Goal: Task Accomplishment & Management: Use online tool/utility

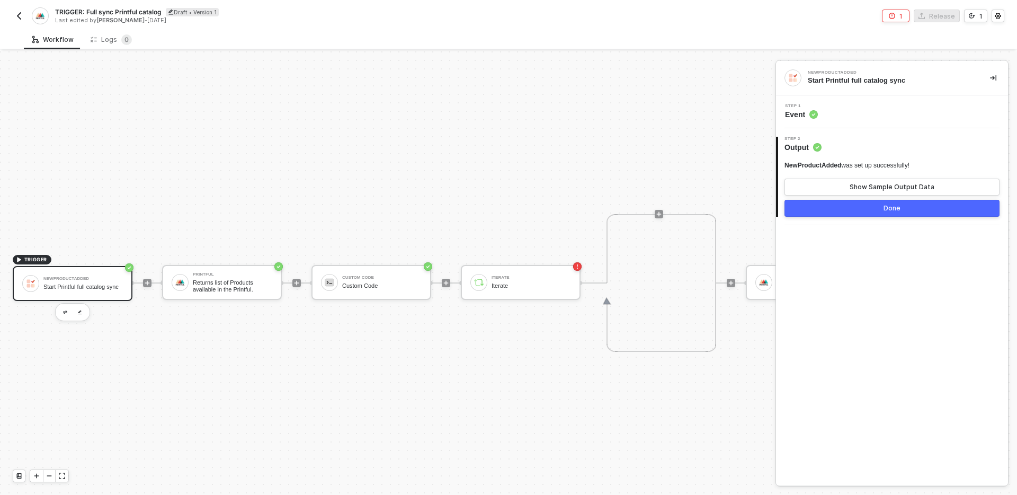
scroll to position [20, 0]
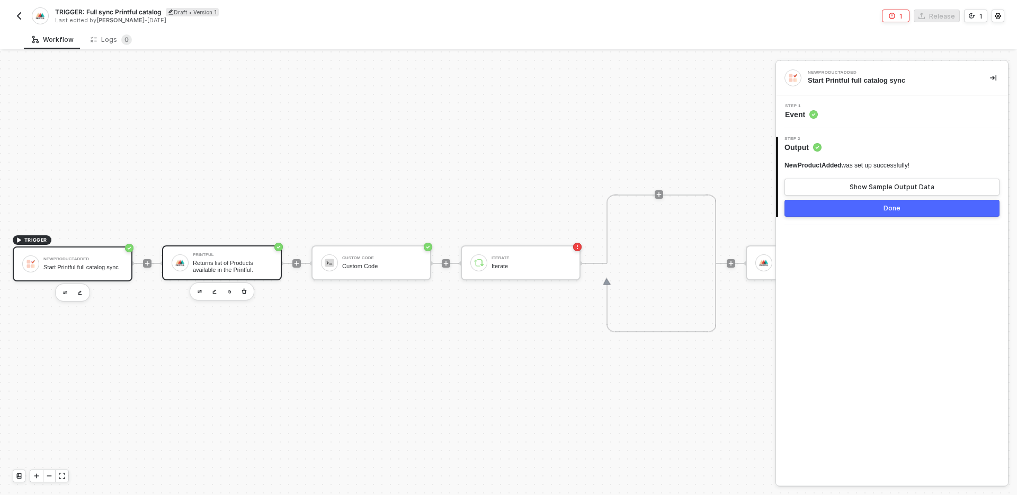
click at [201, 271] on div "Returns list of Products available in the Printful." at bounding box center [232, 266] width 79 height 13
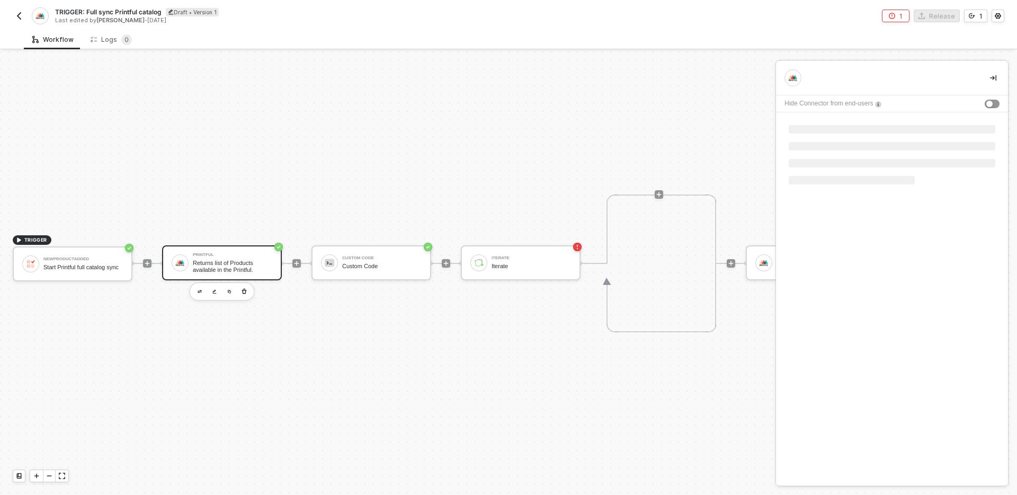
click at [201, 271] on div "Returns list of Products available in the Printful." at bounding box center [232, 266] width 79 height 13
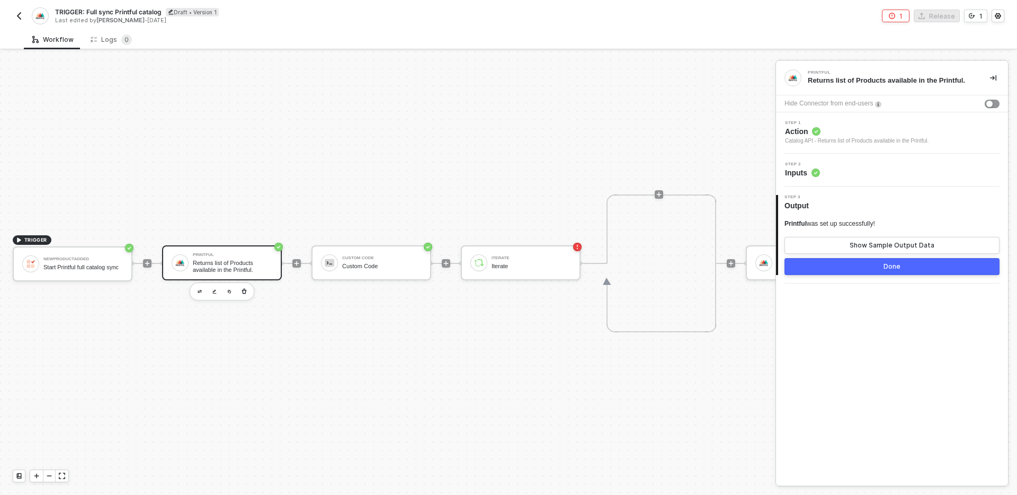
click at [892, 135] on span "Action" at bounding box center [857, 131] width 144 height 11
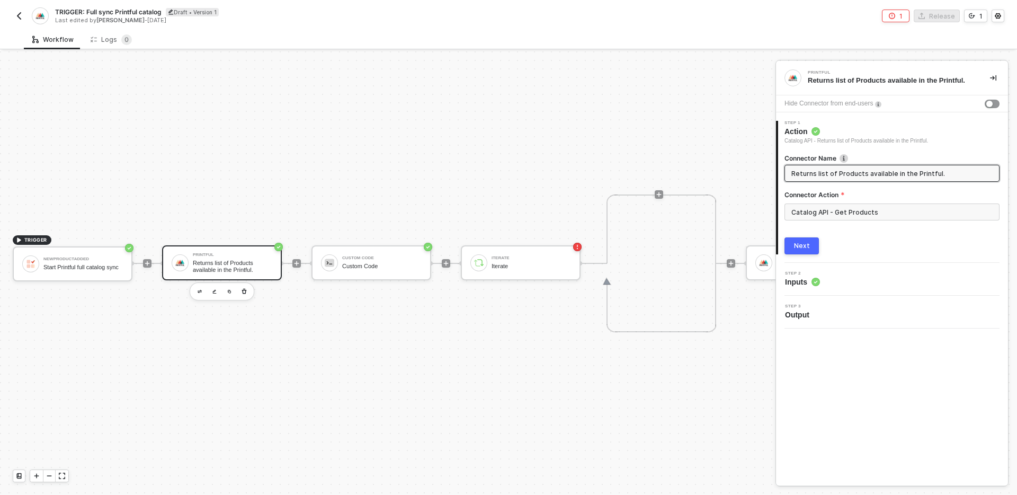
click at [892, 220] on div "Catalog API - Get Products" at bounding box center [892, 215] width 215 height 25
click at [887, 207] on input "Catalog API - Get Products" at bounding box center [892, 211] width 215 height 17
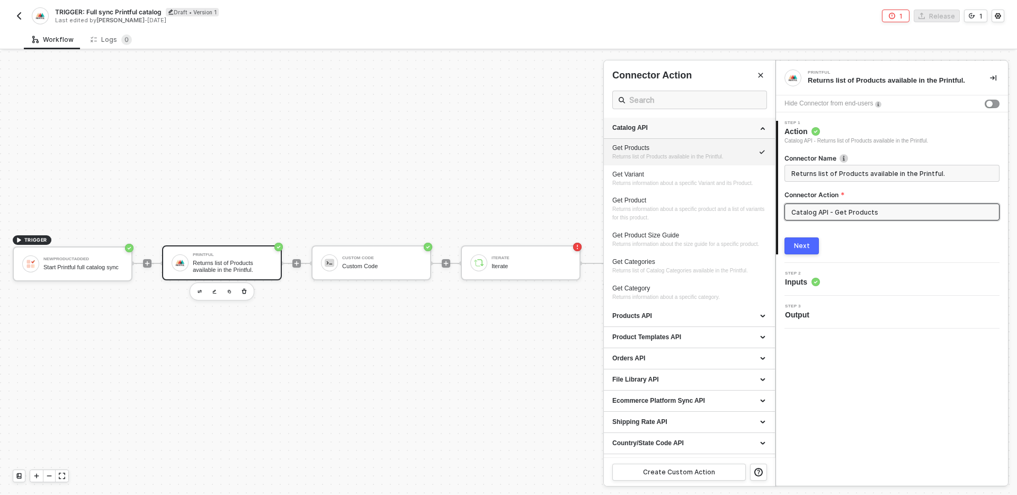
click at [756, 128] on div "Catalog API" at bounding box center [690, 127] width 154 height 9
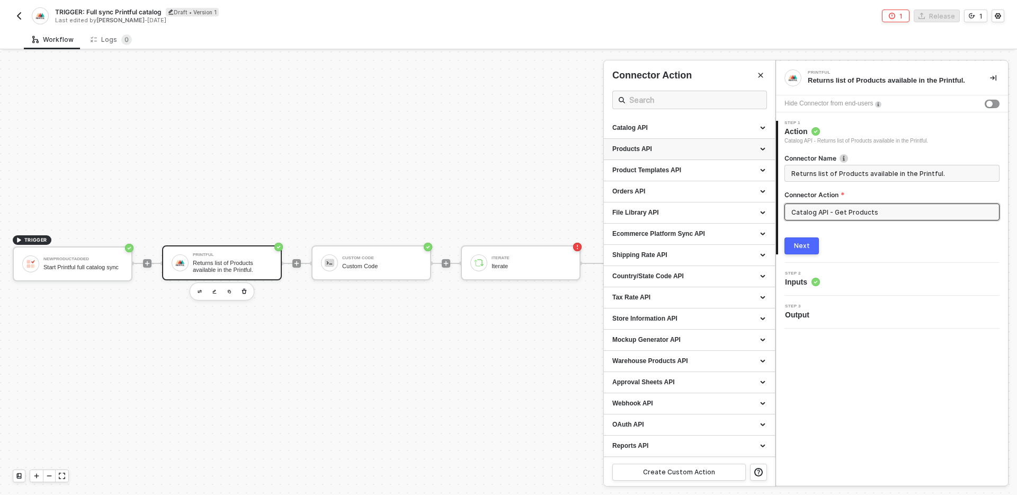
click at [720, 148] on div "Products API" at bounding box center [690, 149] width 154 height 9
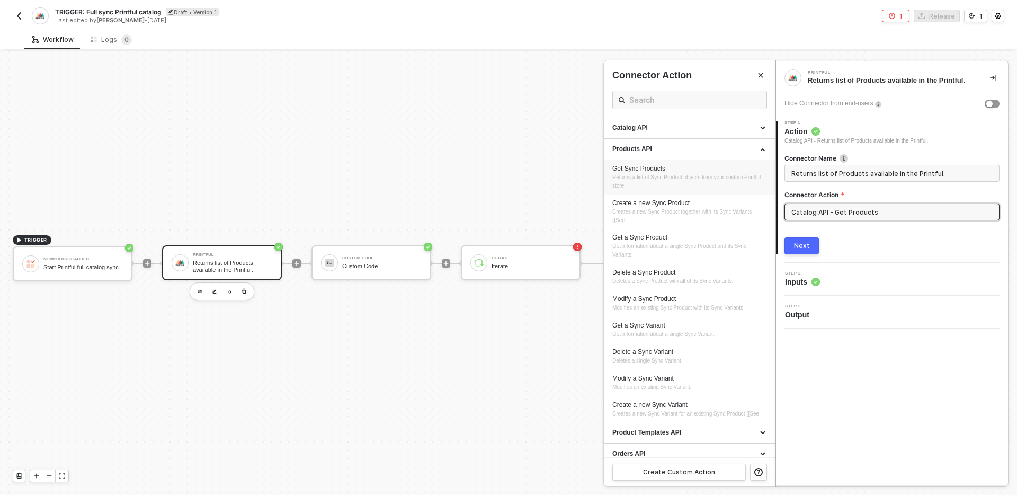
click at [679, 177] on span "Returns a list of Sync Product objects from your custom Printful store." at bounding box center [688, 181] width 150 height 14
type input "Returns a list of Sync Product objects from your custom Printful store."
type input "Products API - Get Sync Products"
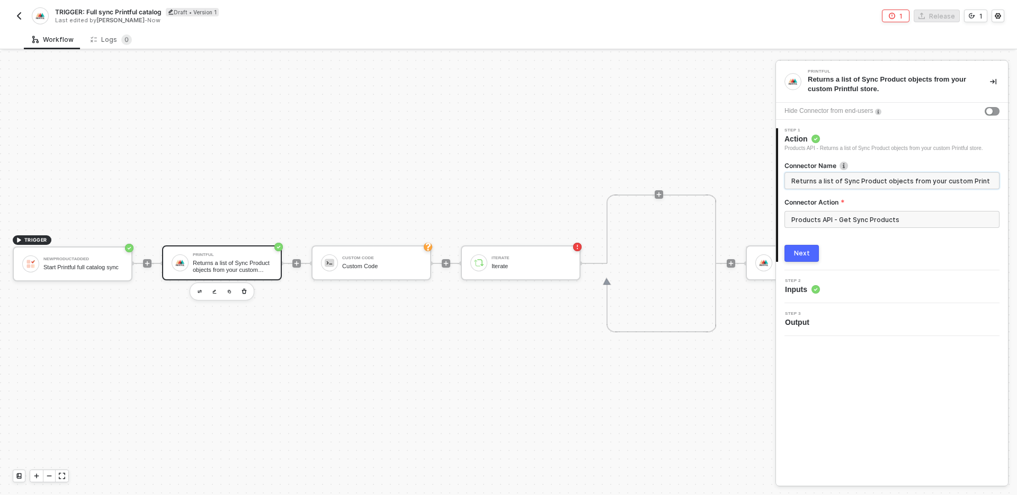
click at [881, 187] on input "Returns a list of Sync Product objects from your custom Printful store." at bounding box center [891, 181] width 199 height 12
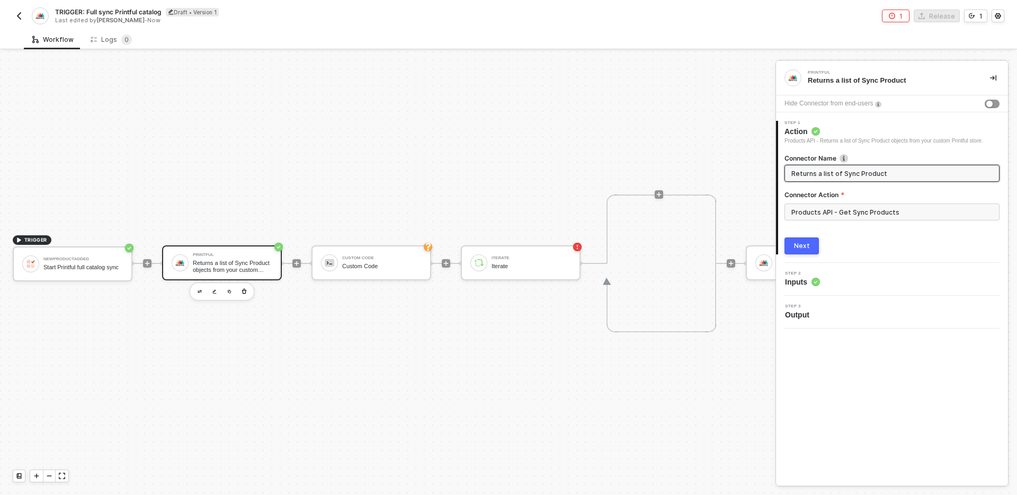
scroll to position [0, 0]
type input "Returns a list of Sync Product"
click at [915, 248] on div "Next" at bounding box center [892, 245] width 215 height 17
click at [804, 250] on div "Next" at bounding box center [802, 246] width 16 height 8
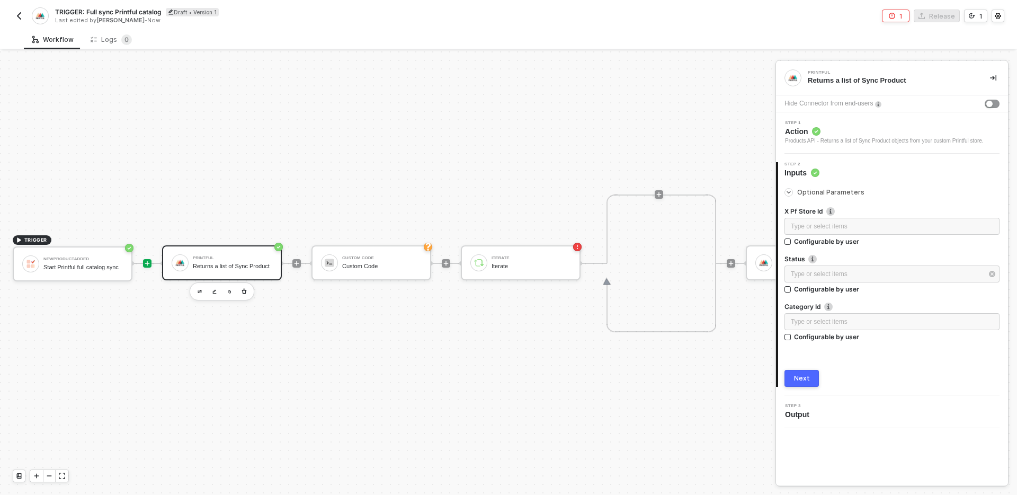
click at [150, 263] on div at bounding box center [147, 263] width 8 height 8
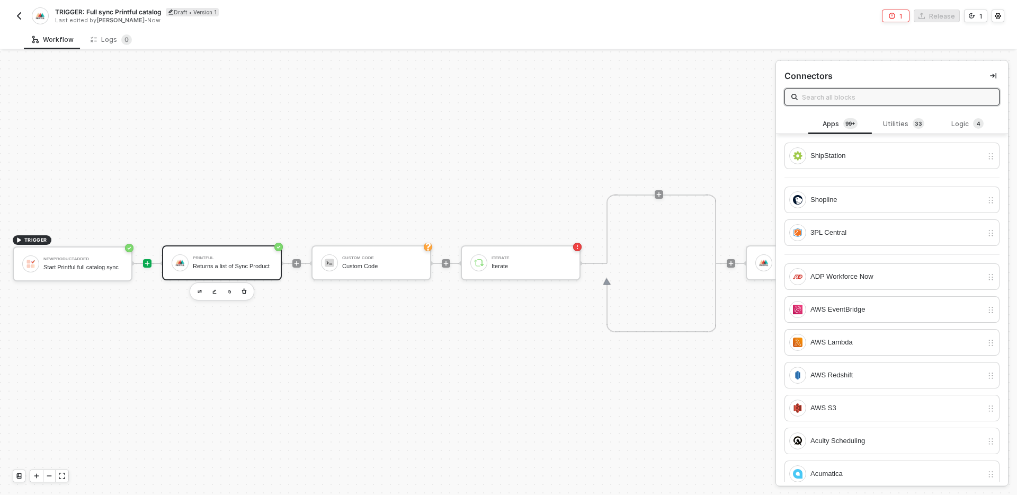
click at [233, 268] on div "Returns a list of Sync Product" at bounding box center [232, 266] width 79 height 7
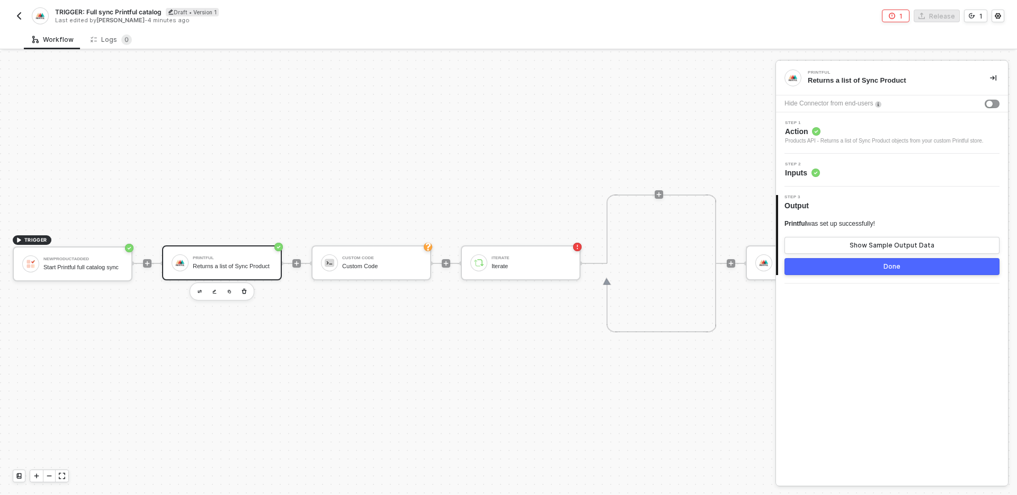
click at [820, 176] on span "Inputs" at bounding box center [802, 172] width 35 height 11
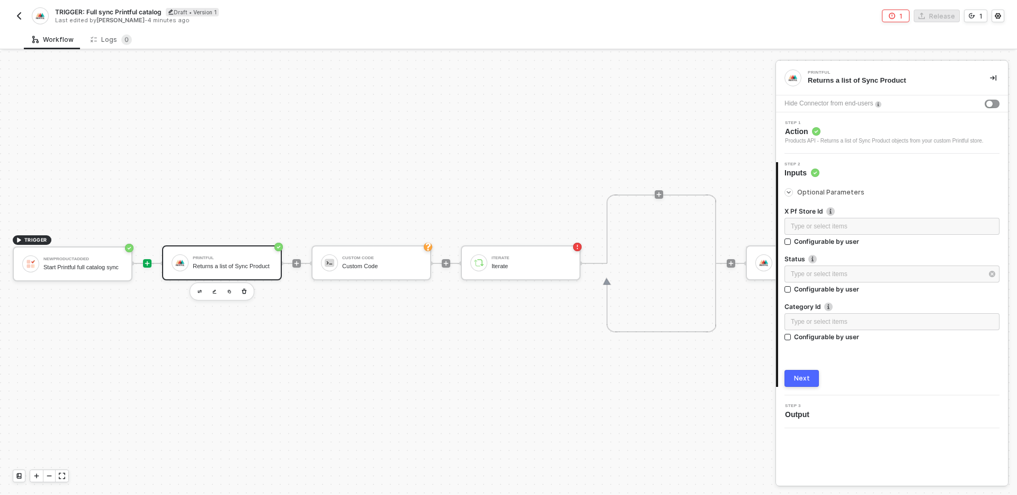
click at [146, 262] on icon "icon-play" at bounding box center [147, 263] width 6 height 6
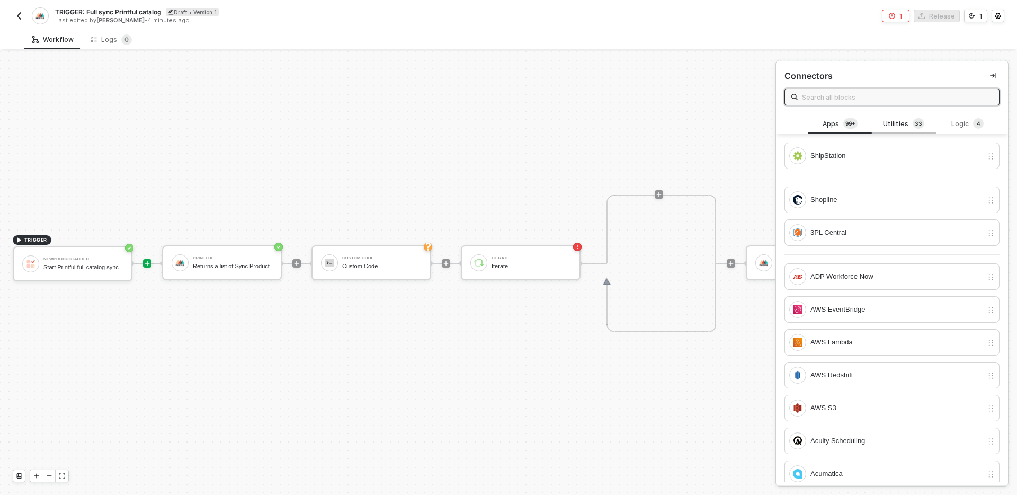
click at [905, 127] on div "Utilities 3 3" at bounding box center [904, 124] width 47 height 12
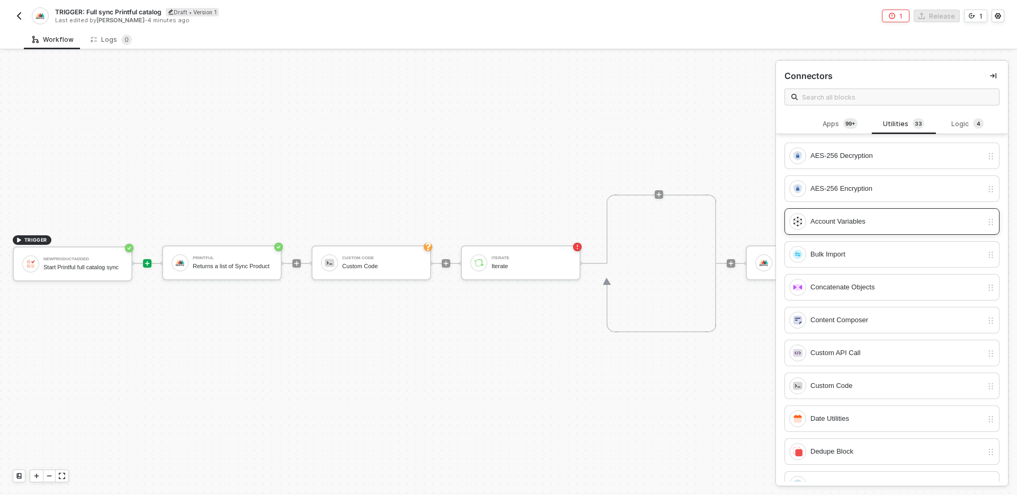
click at [878, 226] on div "Account Variables" at bounding box center [897, 222] width 172 height 12
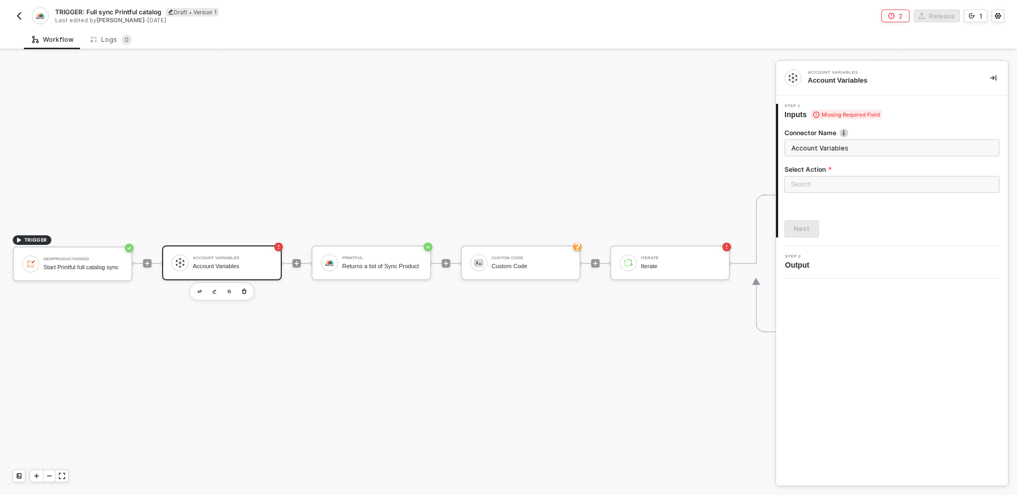
click at [448, 377] on div "TRIGGER NewProductAdded Start Printful full catalog sync Account Variables Acco…" at bounding box center [592, 263] width 1184 height 463
click at [872, 144] on input "Account Variables" at bounding box center [892, 147] width 215 height 17
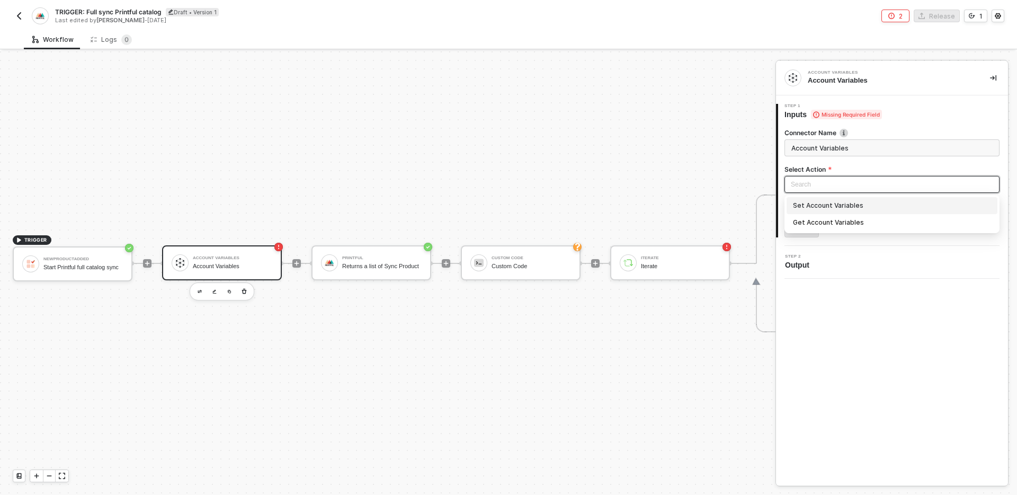
click at [850, 180] on input "search" at bounding box center [892, 184] width 202 height 16
click at [844, 222] on div "Get Account Variables" at bounding box center [892, 223] width 198 height 12
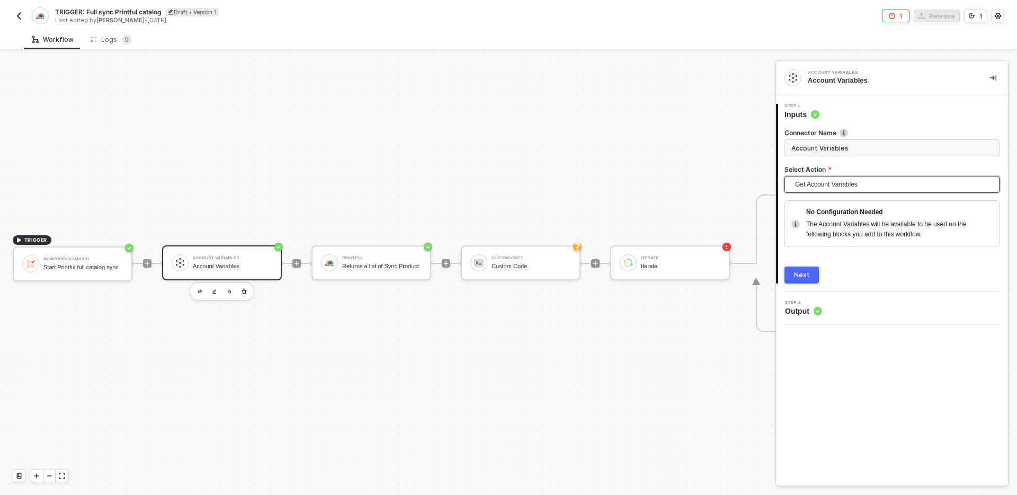
click at [805, 275] on div "Next" at bounding box center [802, 275] width 16 height 8
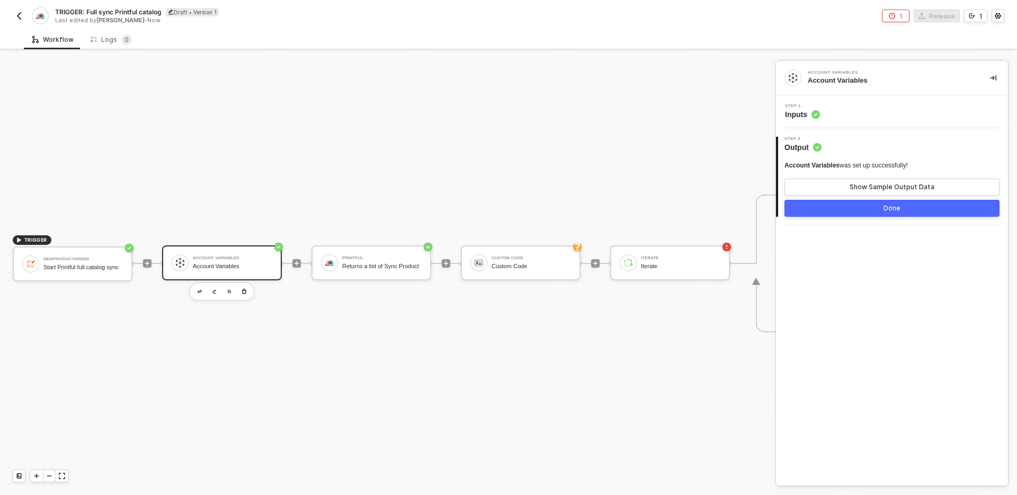
click at [839, 206] on button "Done" at bounding box center [892, 208] width 215 height 17
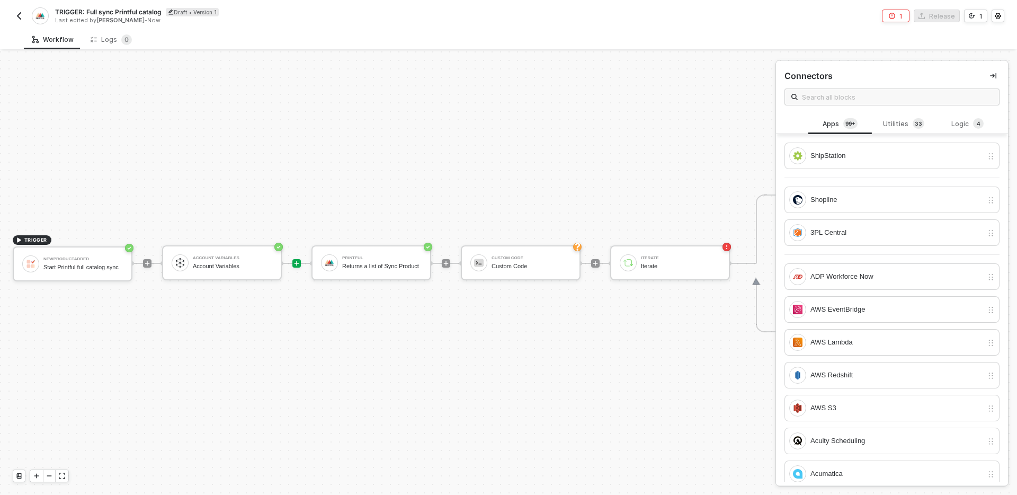
click at [321, 333] on div "TRIGGER NewProductAdded Start Printful full catalog sync Account Variables Acco…" at bounding box center [592, 263] width 1184 height 463
click at [378, 264] on div "Returns a list of Sync Product" at bounding box center [381, 266] width 79 height 7
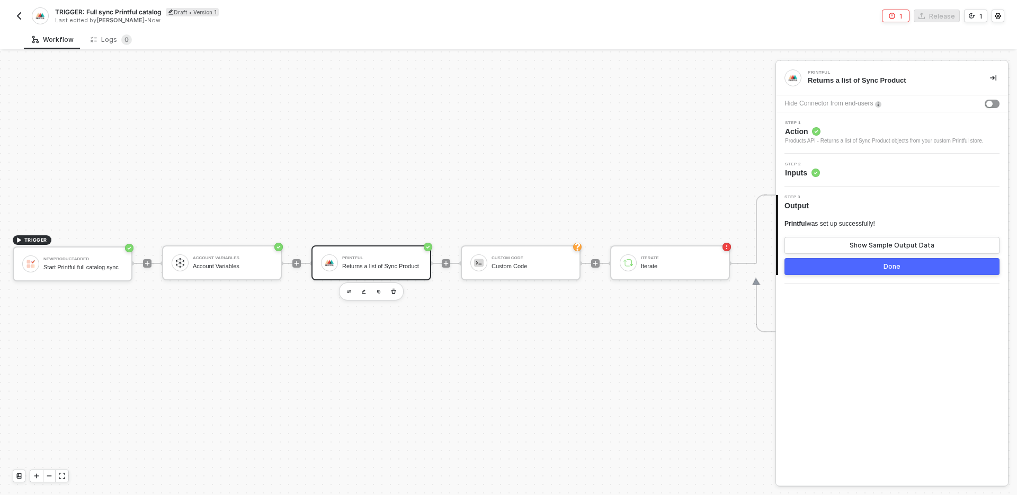
click at [885, 173] on div "Step 2 Inputs" at bounding box center [893, 170] width 229 height 16
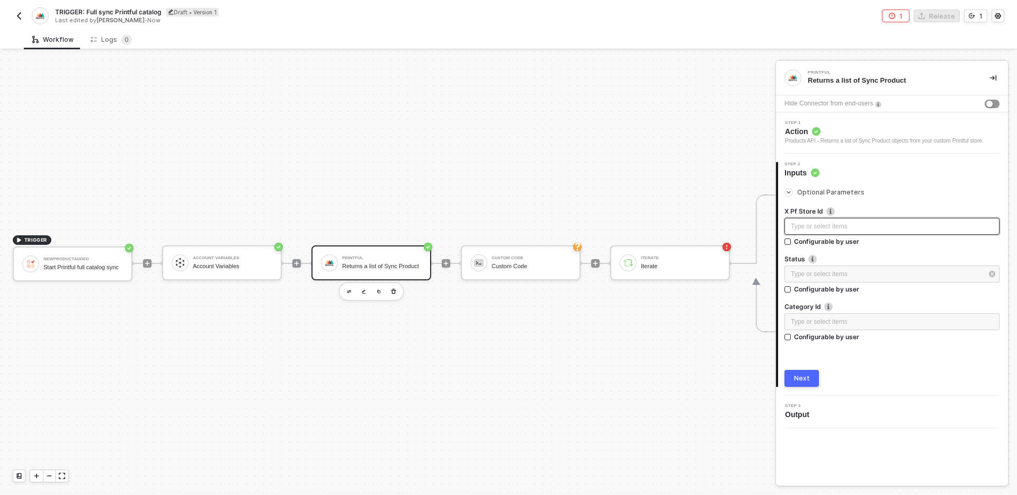
click at [892, 228] on div "Type or select items ﻿" at bounding box center [892, 226] width 215 height 17
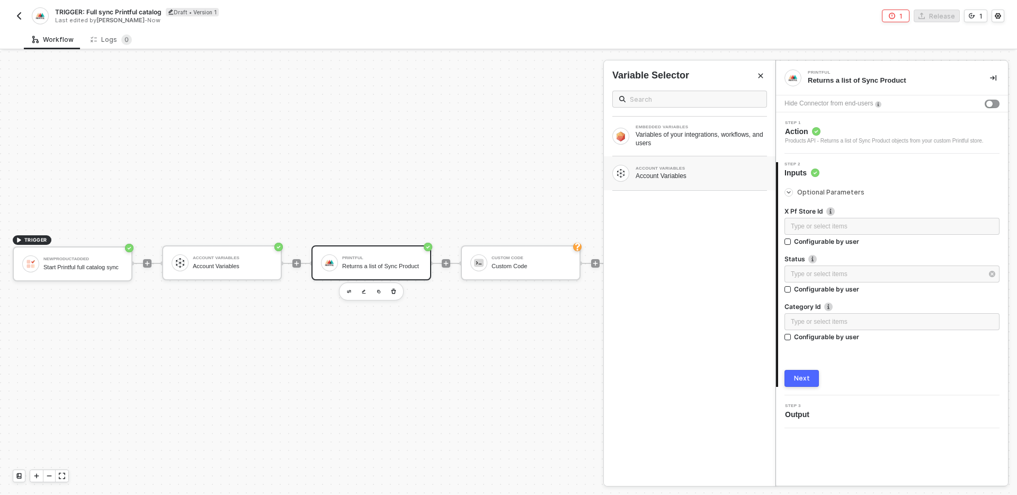
click at [692, 183] on div "ACCOUNT VARIABLES Account Variables" at bounding box center [690, 173] width 172 height 34
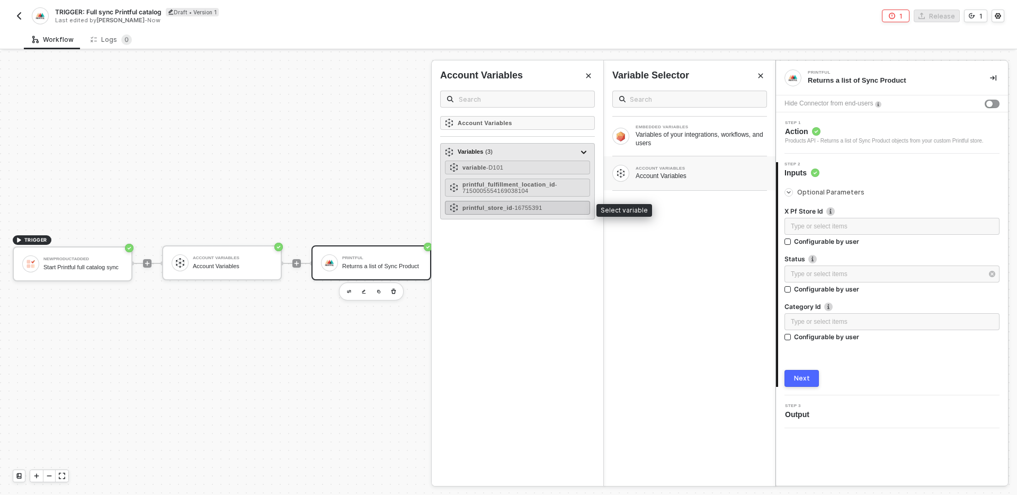
click at [539, 205] on span "- 16755391" at bounding box center [527, 208] width 30 height 6
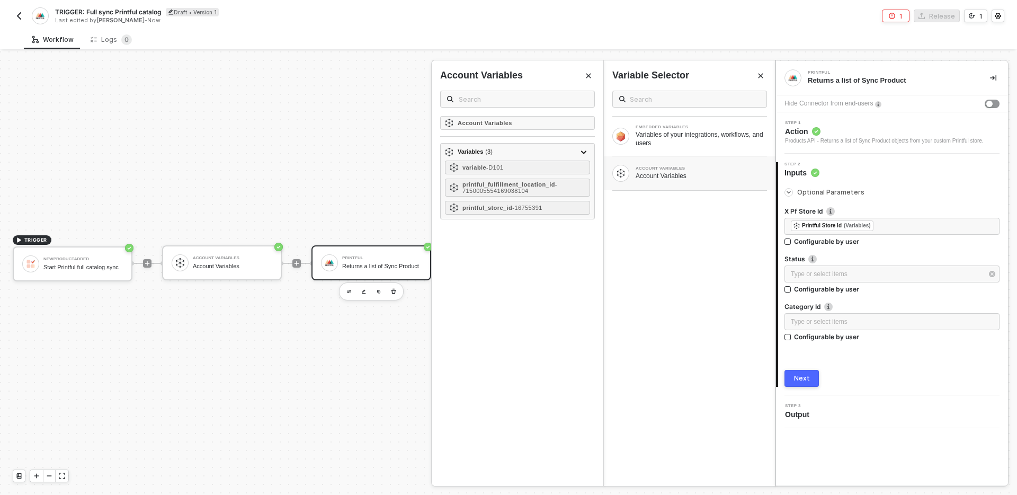
click at [809, 384] on button "Next" at bounding box center [802, 378] width 34 height 17
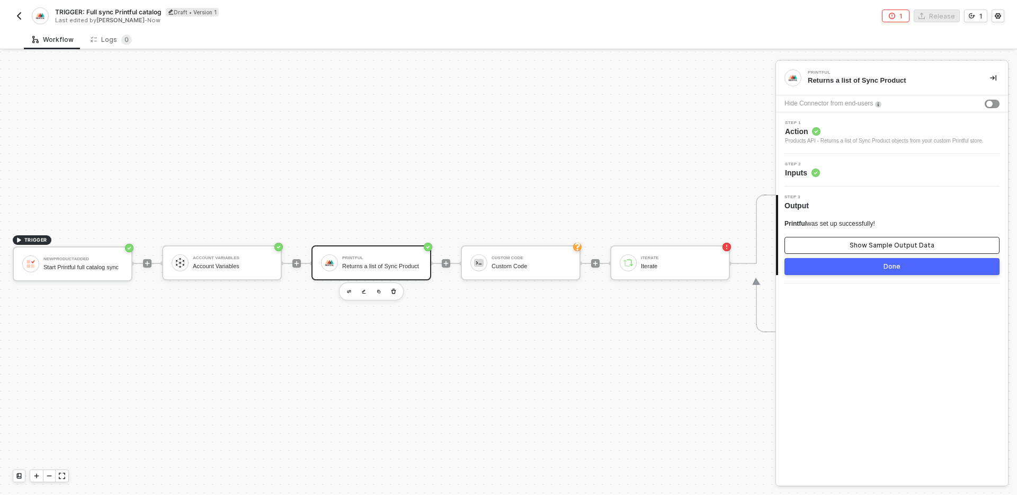
click at [844, 254] on button "Show Sample Output Data" at bounding box center [892, 245] width 215 height 17
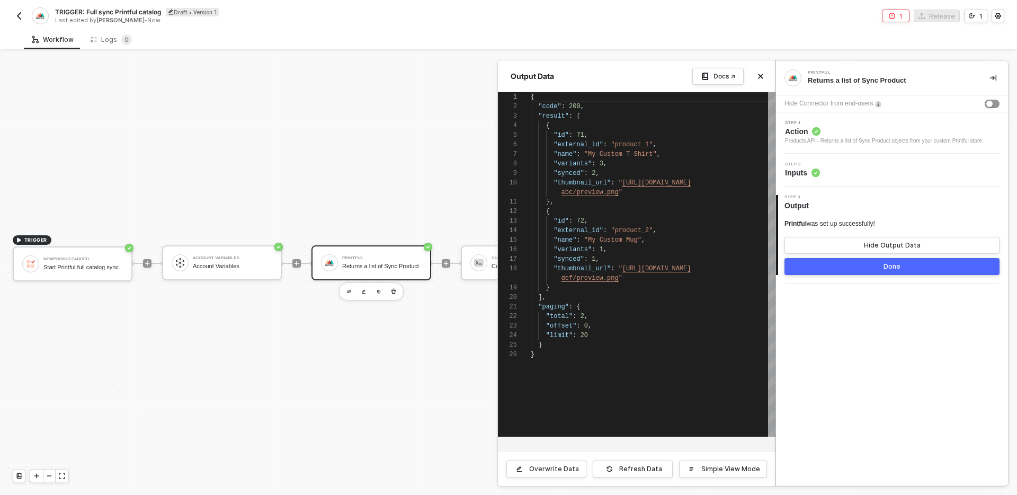
scroll to position [86, 0]
click at [859, 275] on button "Done" at bounding box center [892, 266] width 215 height 17
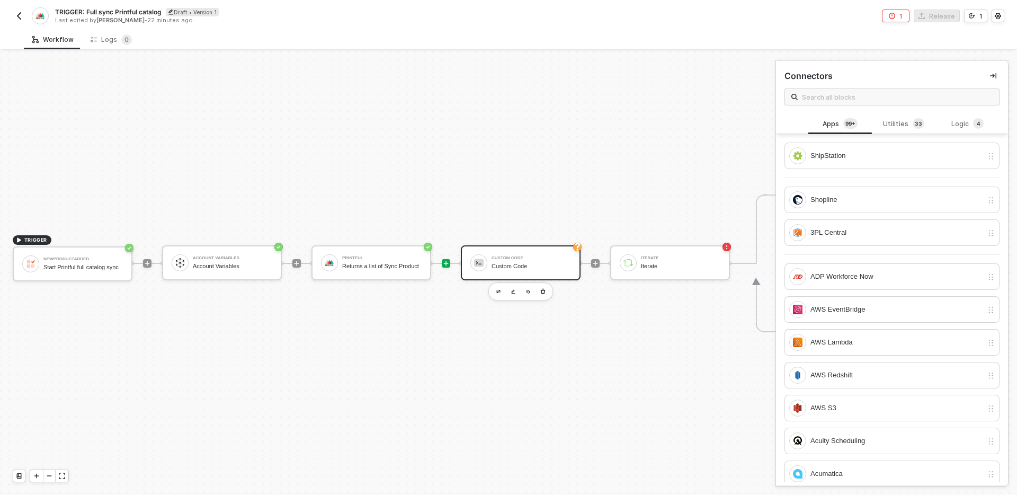
click at [515, 267] on div "Custom Code" at bounding box center [531, 266] width 79 height 7
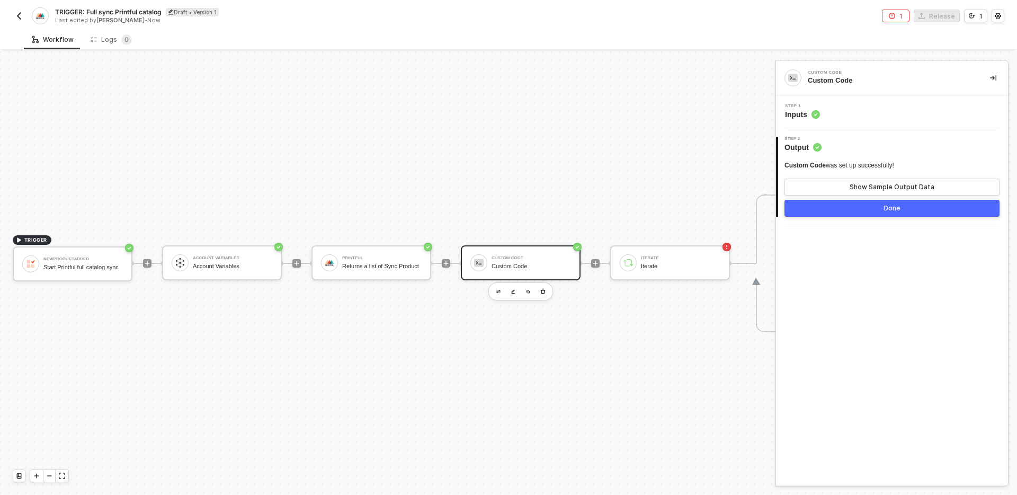
click at [856, 115] on div "Step 1 Inputs" at bounding box center [893, 112] width 229 height 16
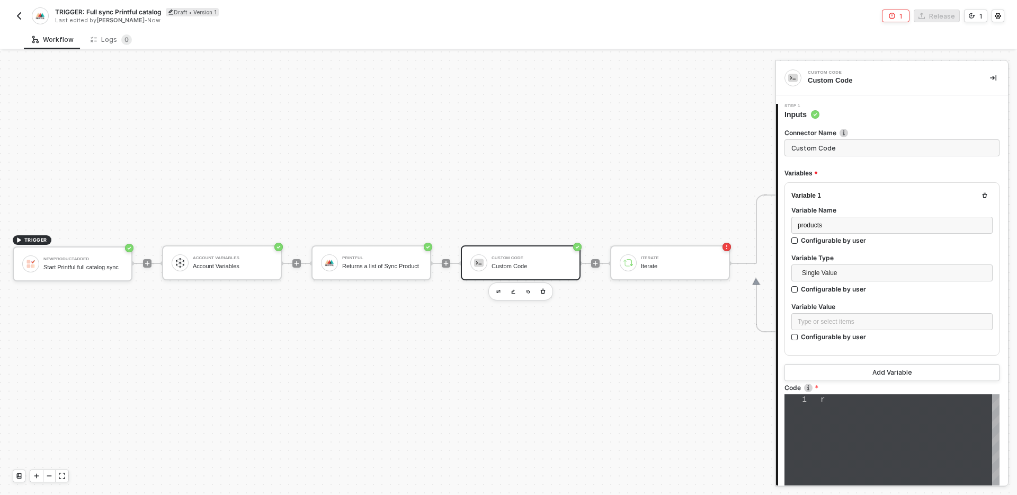
type textarea "resolve(inputData.products);"
click at [865, 314] on div "Type or select items ﻿" at bounding box center [892, 321] width 201 height 17
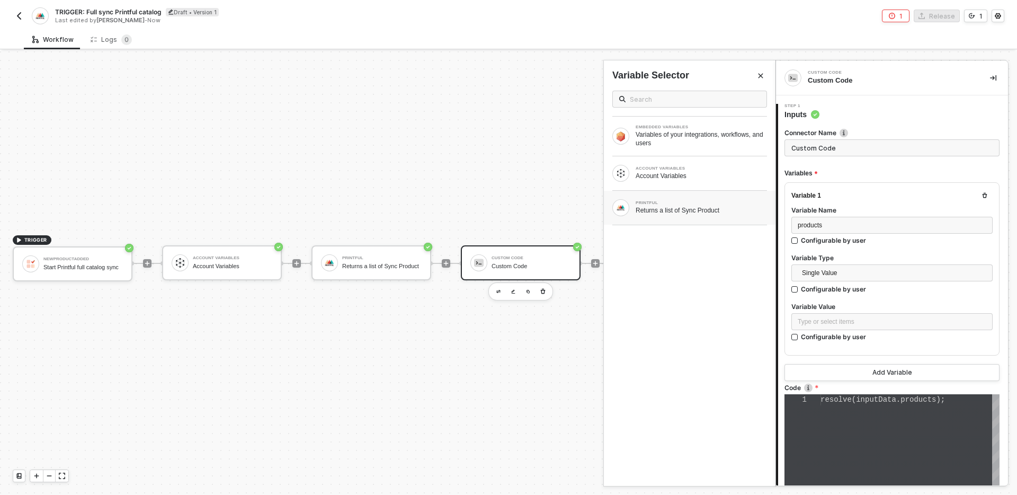
click at [707, 207] on div "Returns a list of Sync Product" at bounding box center [701, 210] width 131 height 8
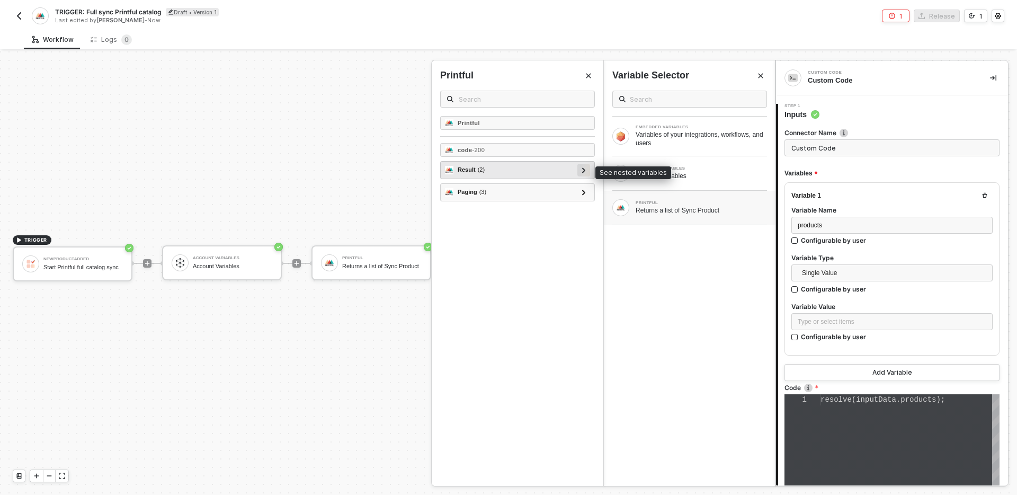
click at [584, 171] on icon at bounding box center [583, 169] width 3 height 5
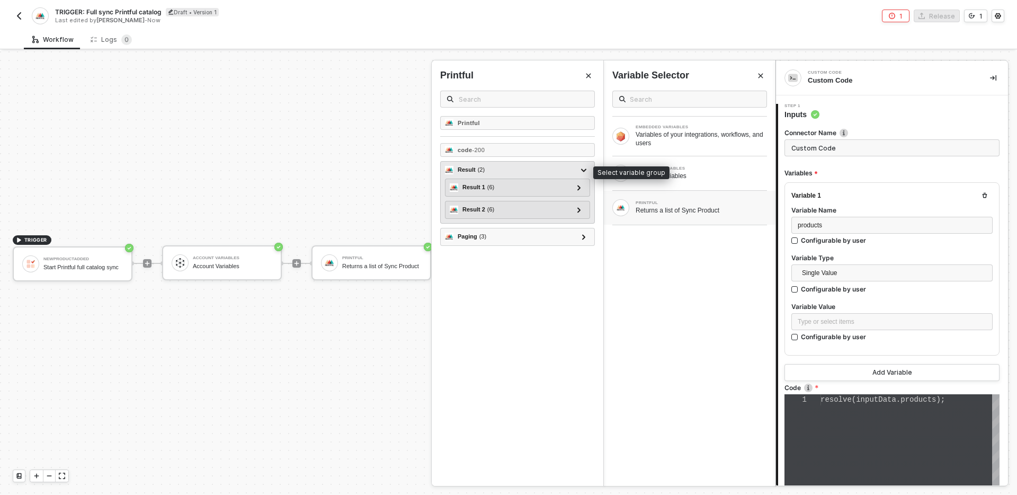
click at [545, 168] on div "Result ( 2 )" at bounding box center [511, 170] width 132 height 13
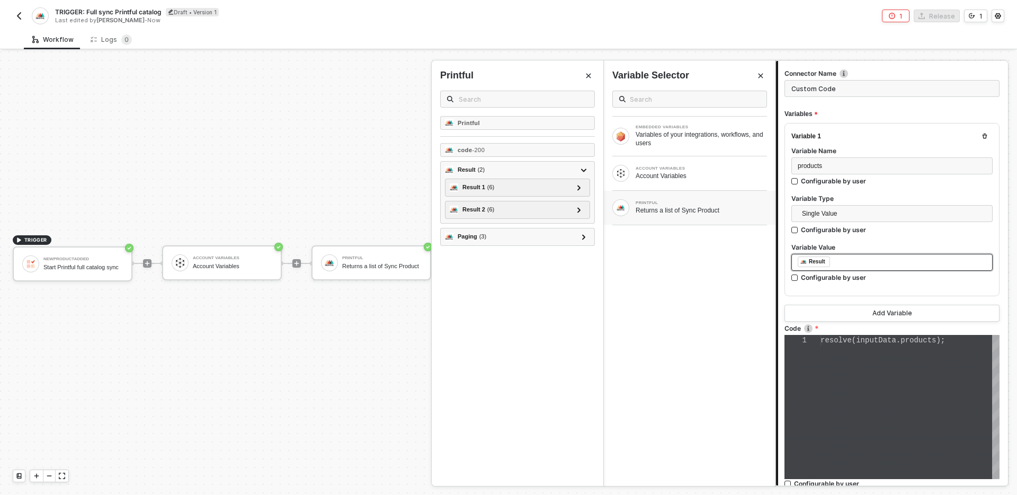
scroll to position [186, 0]
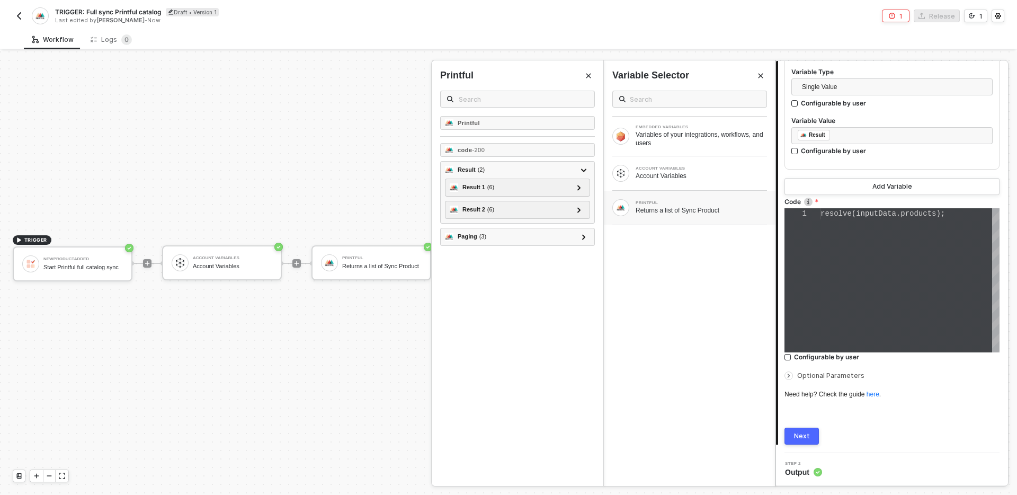
click at [801, 440] on button "Next" at bounding box center [802, 436] width 34 height 17
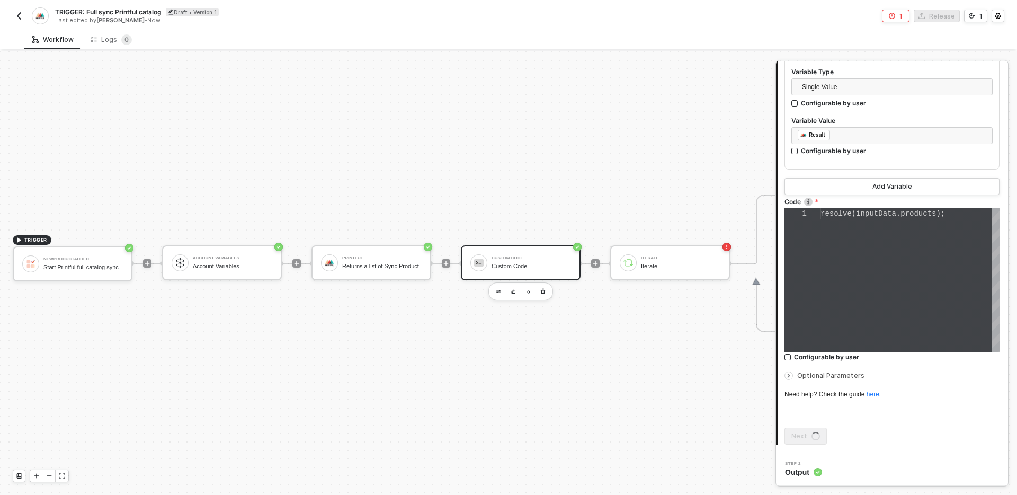
scroll to position [0, 0]
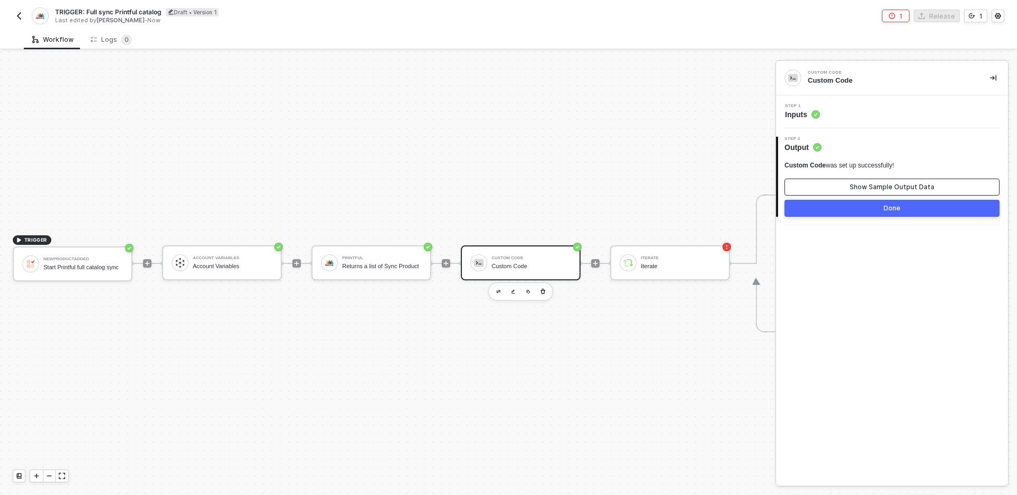
click at [867, 181] on button "Show Sample Output Data" at bounding box center [892, 187] width 215 height 17
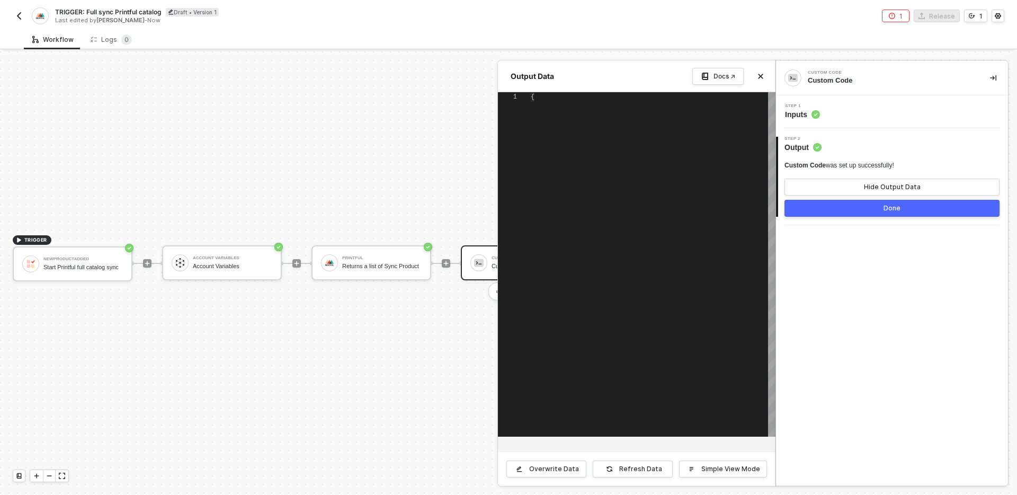
type textarea "{ "data": "" }"
click at [761, 80] on button "Close" at bounding box center [761, 76] width 13 height 13
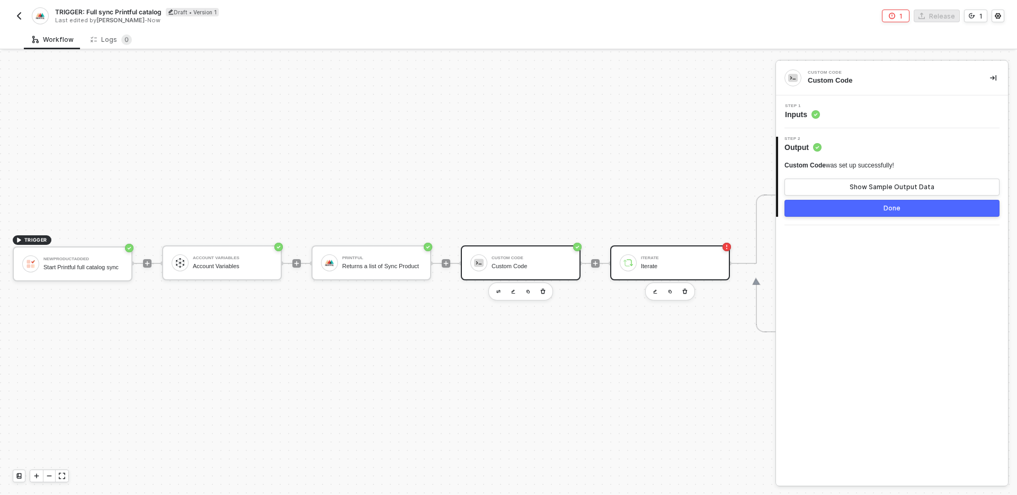
click at [666, 268] on div "Iterate" at bounding box center [680, 266] width 79 height 7
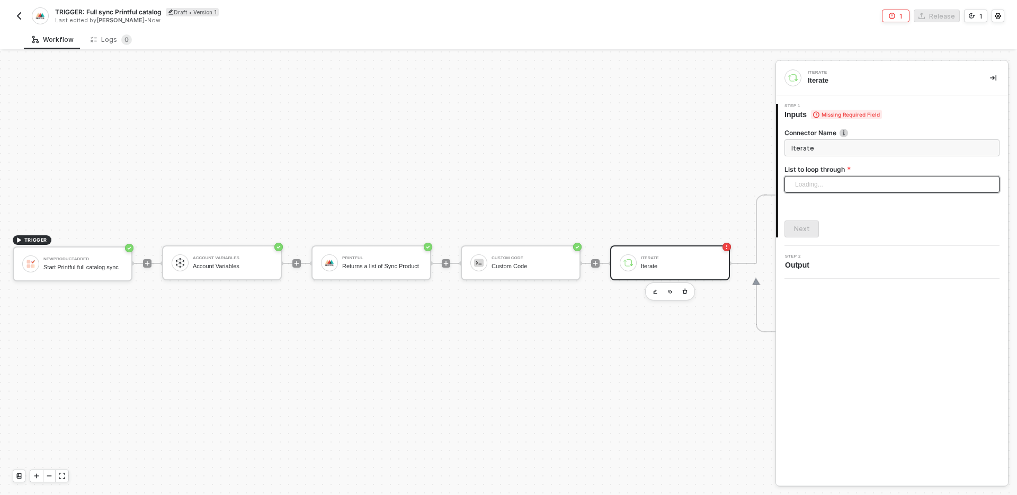
click at [859, 183] on div "Loading..." at bounding box center [892, 184] width 215 height 17
click at [878, 211] on icon at bounding box center [892, 210] width 34 height 19
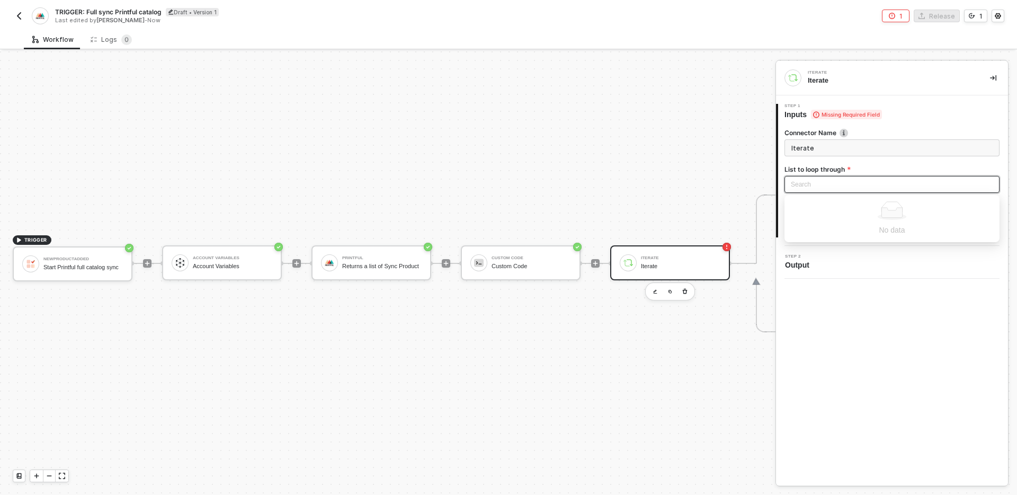
click at [878, 211] on icon at bounding box center [892, 210] width 34 height 19
click at [872, 361] on div "Iterate Iterate 1 Step 1 Inputs Missing Required Field Connector Name Iterate L…" at bounding box center [892, 273] width 232 height 424
click at [873, 182] on div "Search" at bounding box center [892, 184] width 215 height 17
click at [869, 330] on div "Iterate Iterate 1 Step 1 Inputs Missing Required Field Connector Name Iterate L…" at bounding box center [892, 273] width 232 height 424
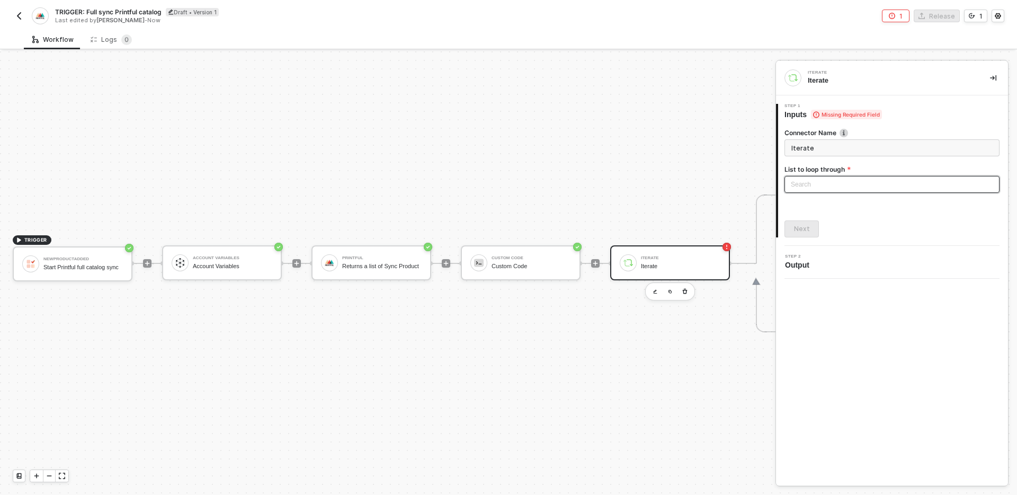
click at [870, 185] on div "Search" at bounding box center [892, 184] width 215 height 17
click at [878, 192] on div "Search" at bounding box center [892, 184] width 215 height 17
click at [881, 201] on div "Connector Name Iterate List to loop through Search No data Next" at bounding box center [892, 179] width 215 height 118
click at [881, 218] on div "Connector Name Iterate List to loop through Search No data Next" at bounding box center [892, 179] width 215 height 118
click at [539, 260] on div "Custom Code Custom Code" at bounding box center [531, 263] width 79 height 20
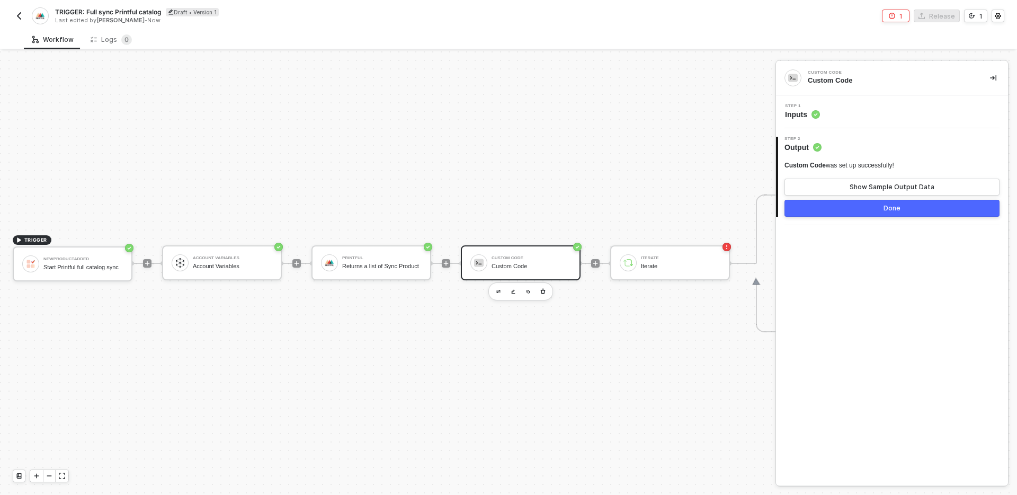
click at [850, 110] on div "Step 1 Inputs" at bounding box center [893, 112] width 229 height 16
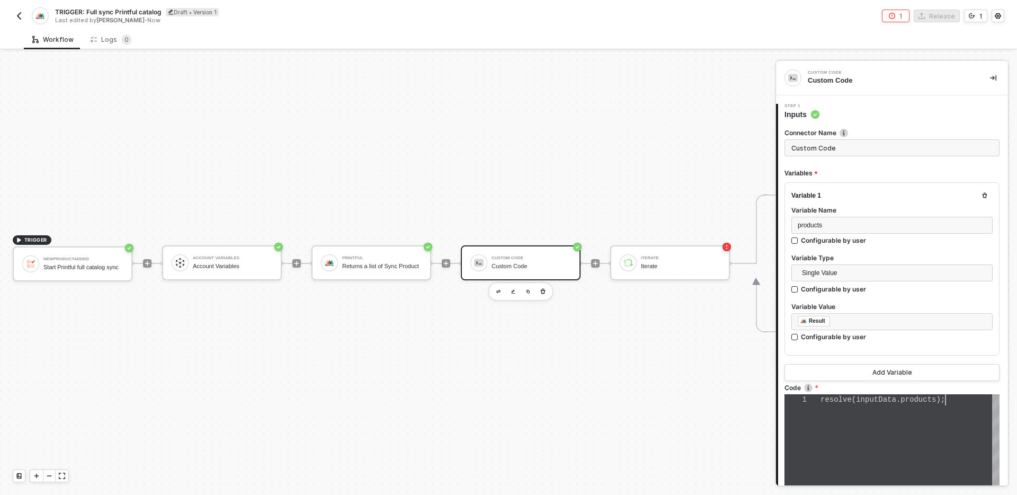
scroll to position [0, 125]
click at [915, 409] on div "resolve ( inputData . products );" at bounding box center [910, 466] width 179 height 144
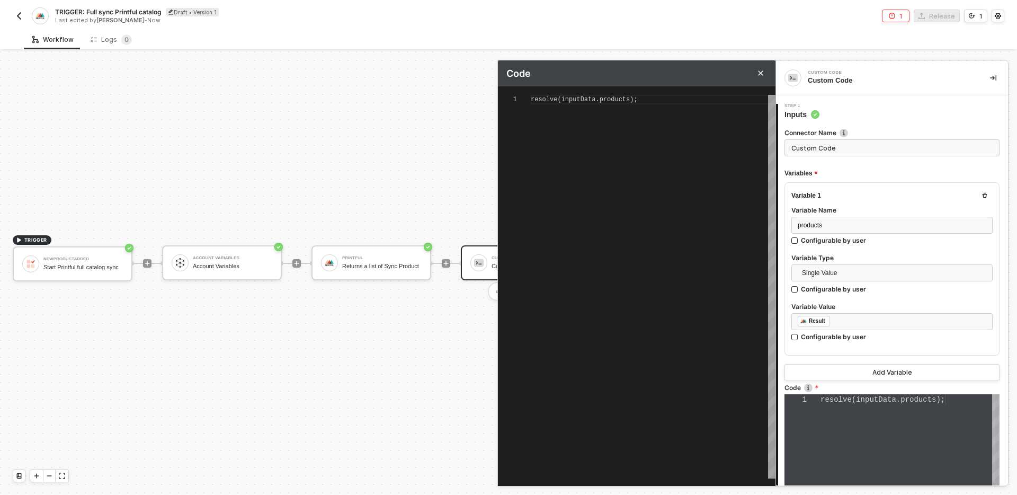
click at [629, 101] on span "products" at bounding box center [615, 99] width 31 height 7
click at [622, 99] on span "products" at bounding box center [615, 99] width 31 height 7
click at [630, 101] on span "products" at bounding box center [615, 99] width 31 height 7
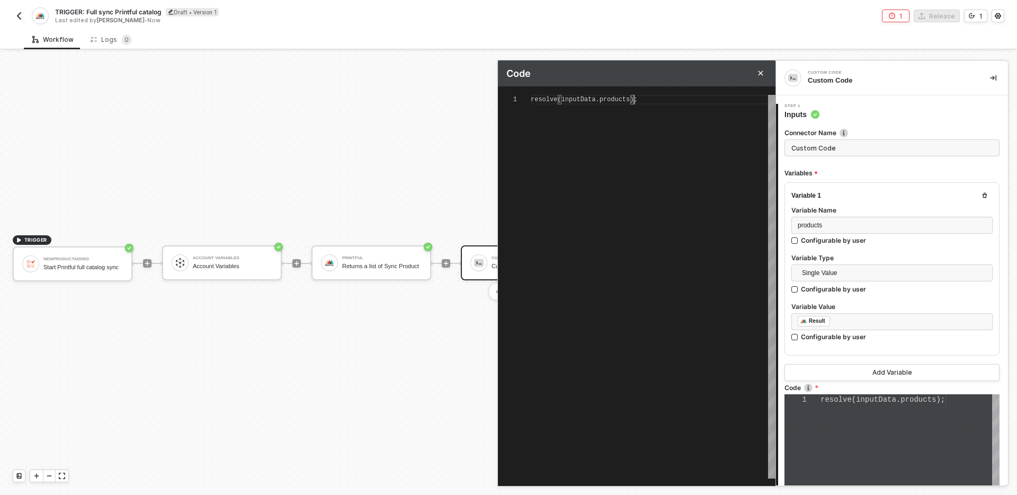
scroll to position [0, 100]
type textarea "resolve(inputData.products );"
type textarea "resolve(inputData.products |);"
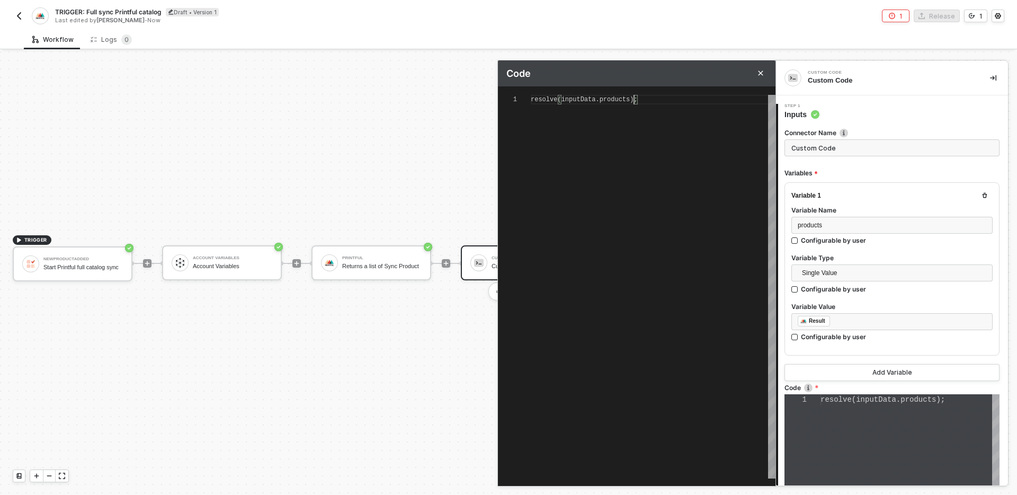
type textarea "resolve(inputData.products |);"
type textarea "resolve(inputData.products ||);"
type textarea "resolve(inputData.products || );"
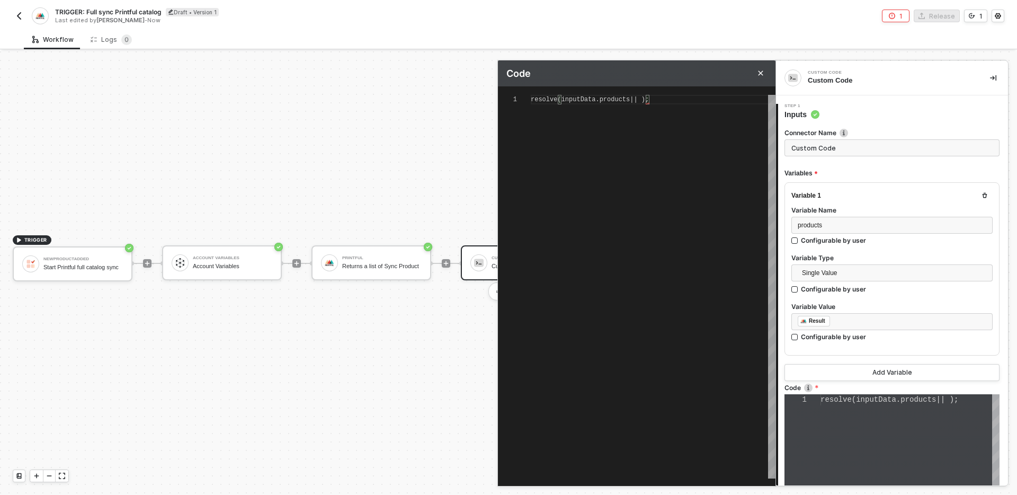
type textarea "resolve(inputData.products || []);"
click at [840, 356] on div "Variable 1 Variable Name products Configurable by user Variable Type Single Val…" at bounding box center [892, 281] width 215 height 199
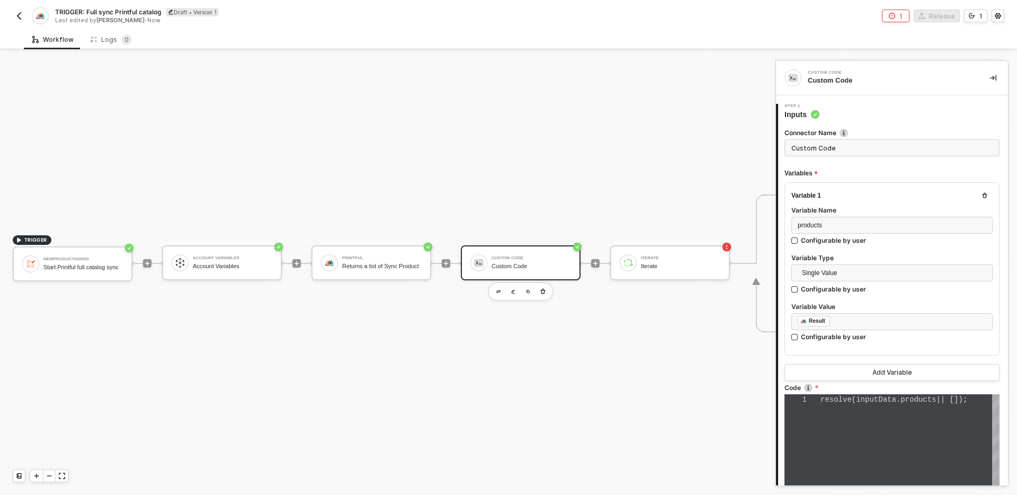
scroll to position [186, 0]
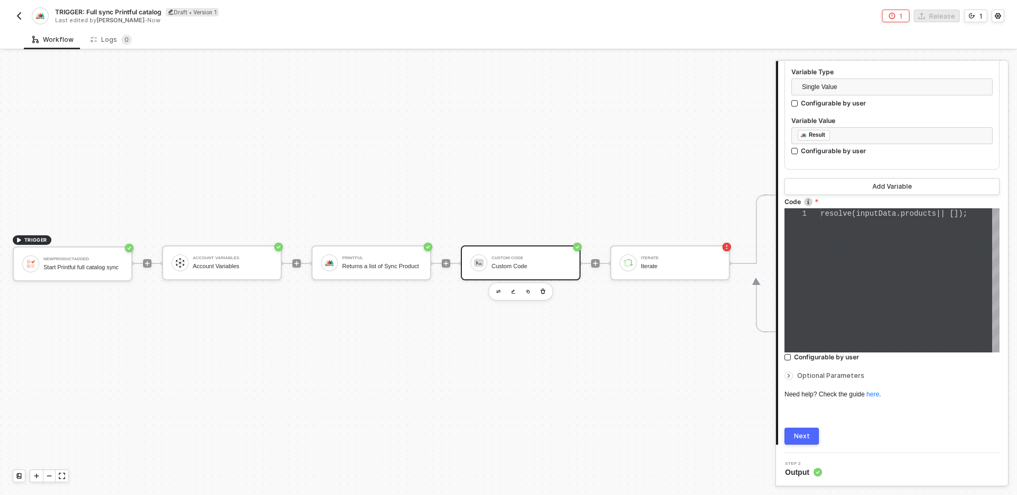
click at [809, 434] on button "Next" at bounding box center [802, 436] width 34 height 17
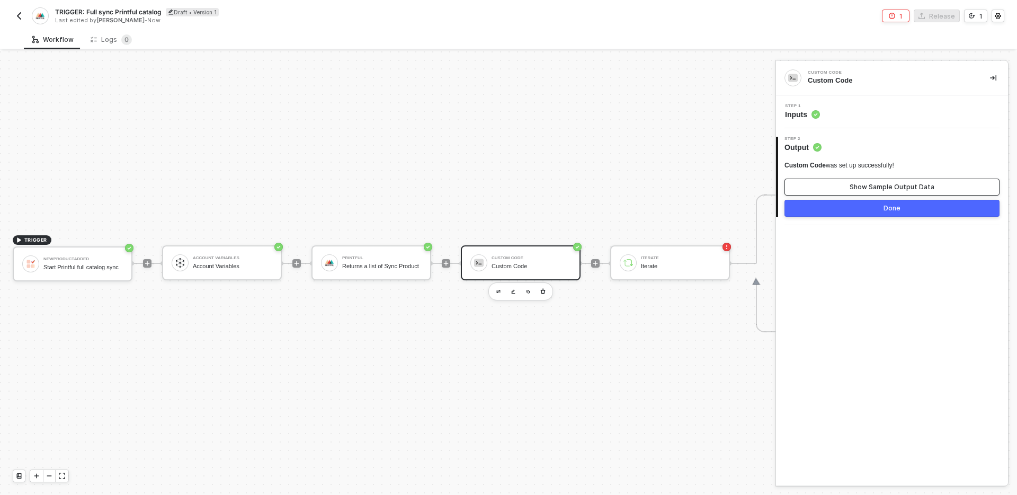
click at [868, 190] on div "Show Sample Output Data" at bounding box center [892, 187] width 85 height 8
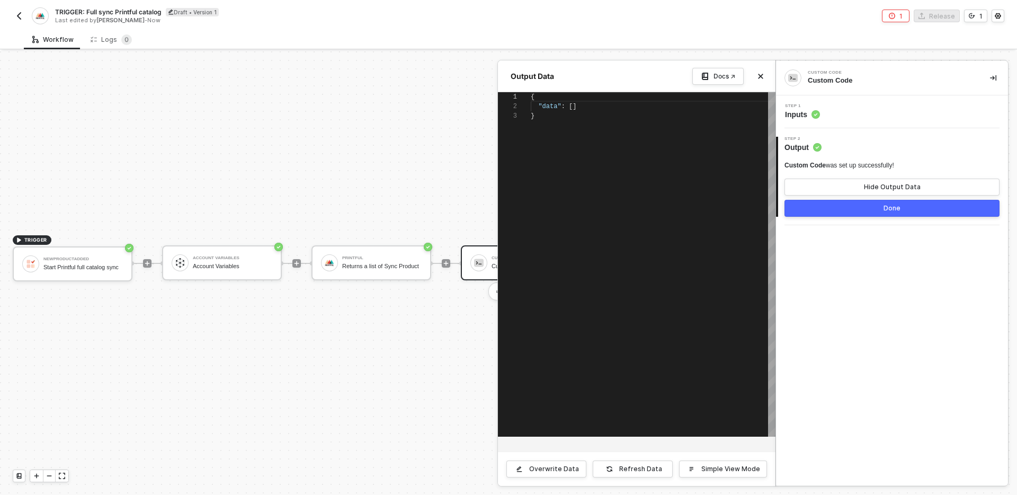
scroll to position [19, 0]
click at [838, 207] on button "Done" at bounding box center [892, 208] width 215 height 17
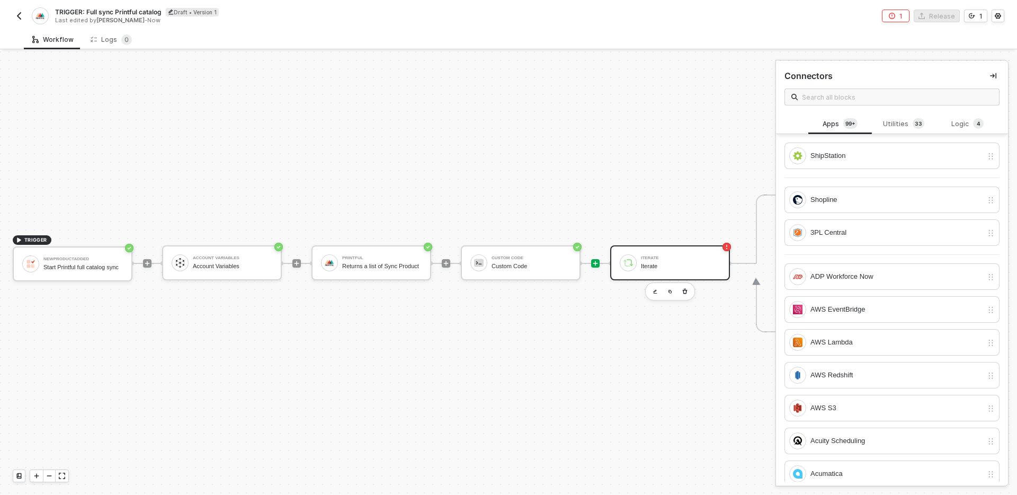
click at [689, 269] on div "Iterate" at bounding box center [680, 266] width 79 height 7
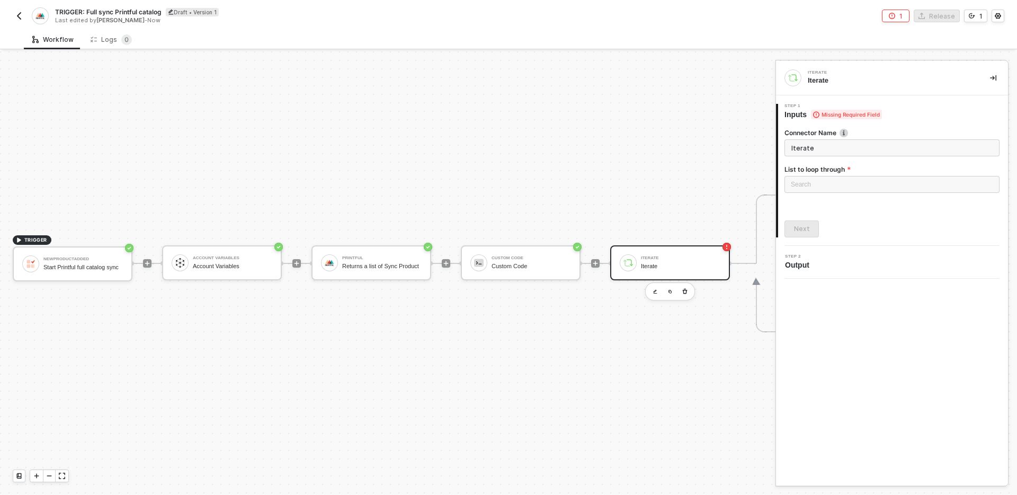
click at [865, 173] on label "List to loop through" at bounding box center [892, 169] width 215 height 9
click at [865, 184] on div "Search" at bounding box center [892, 184] width 215 height 17
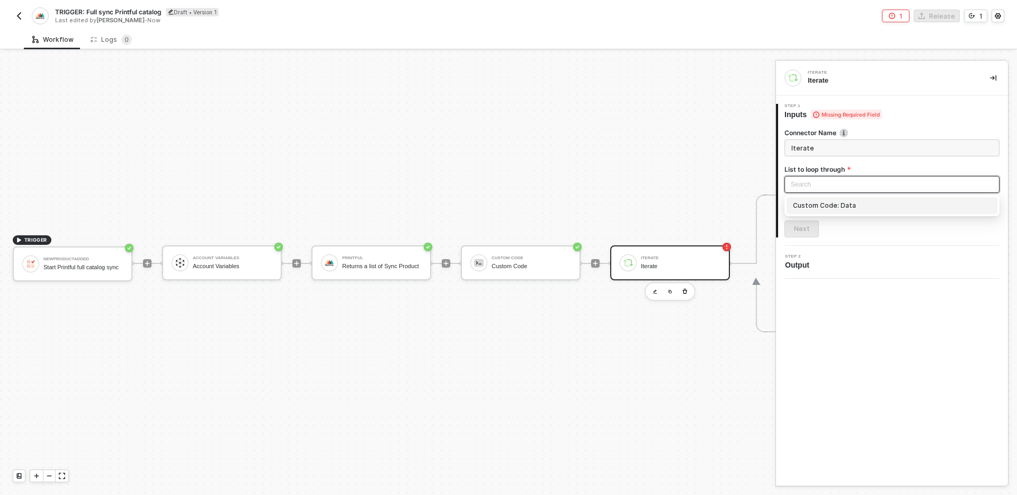
click at [847, 206] on div "Custom Code: Data" at bounding box center [892, 206] width 198 height 12
type input "Loop through Custom Code: Data"
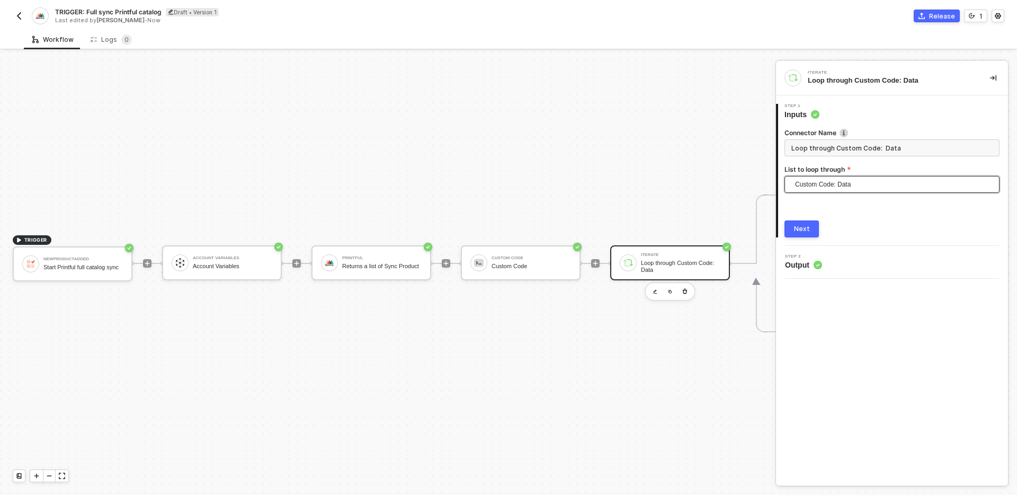
click at [847, 206] on div "Connector Name Loop through Custom Code: Data List to loop through Custom Code:…" at bounding box center [892, 179] width 215 height 118
click at [521, 267] on div "Custom Code" at bounding box center [531, 266] width 79 height 7
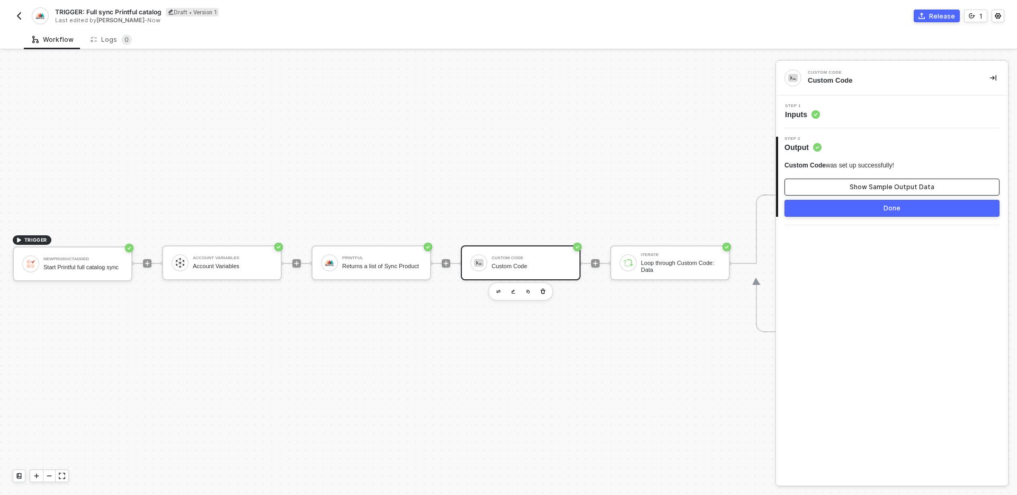
click at [876, 191] on button "Show Sample Output Data" at bounding box center [892, 187] width 215 height 17
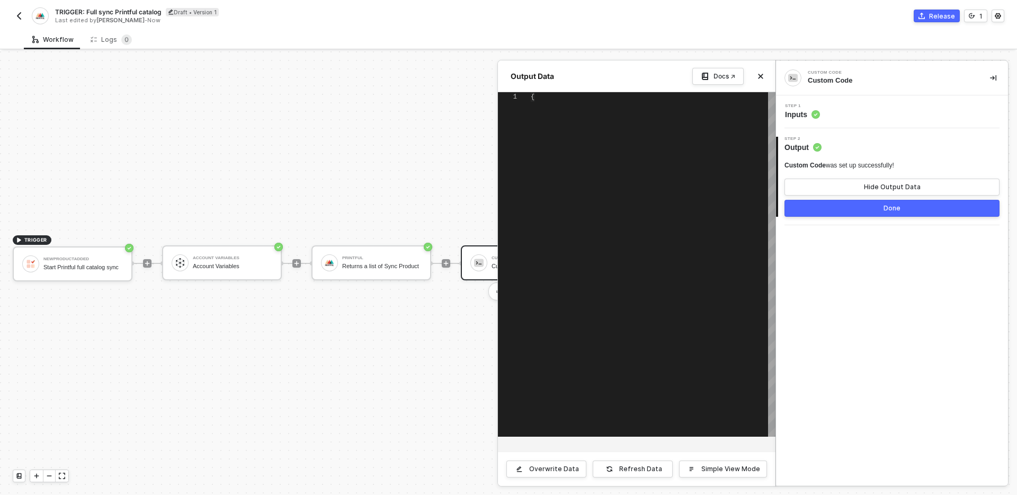
type textarea "{ "data": [] }"
click at [874, 118] on div "Step 1 Inputs" at bounding box center [893, 112] width 229 height 16
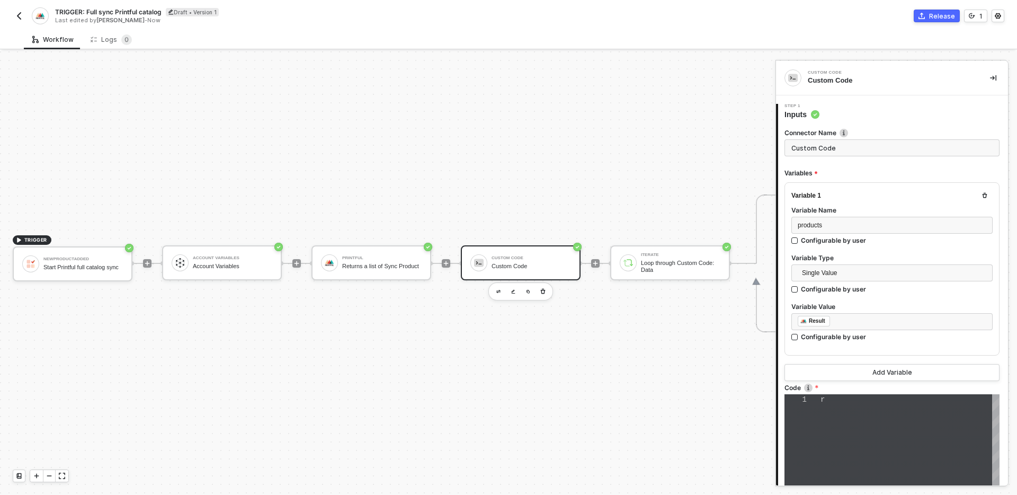
type textarea "resolve(inputData.products || []);"
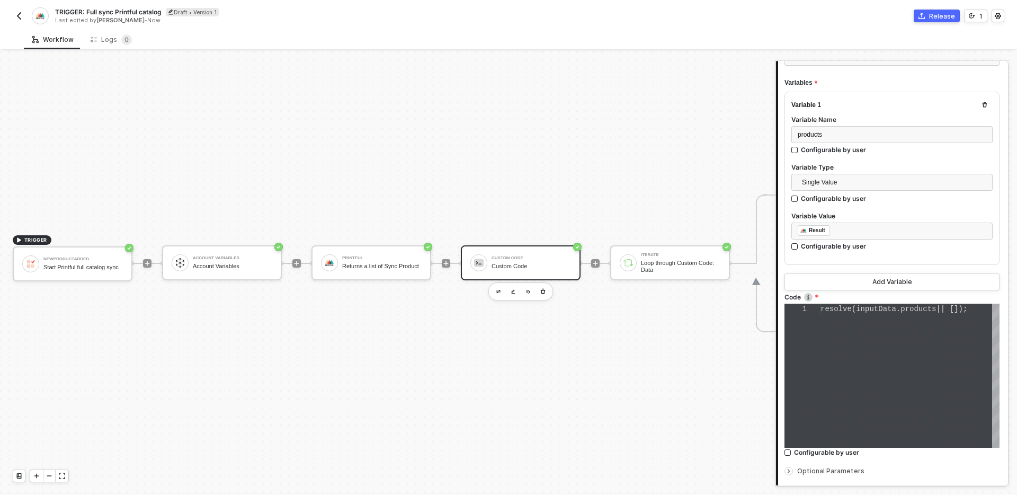
scroll to position [0, 0]
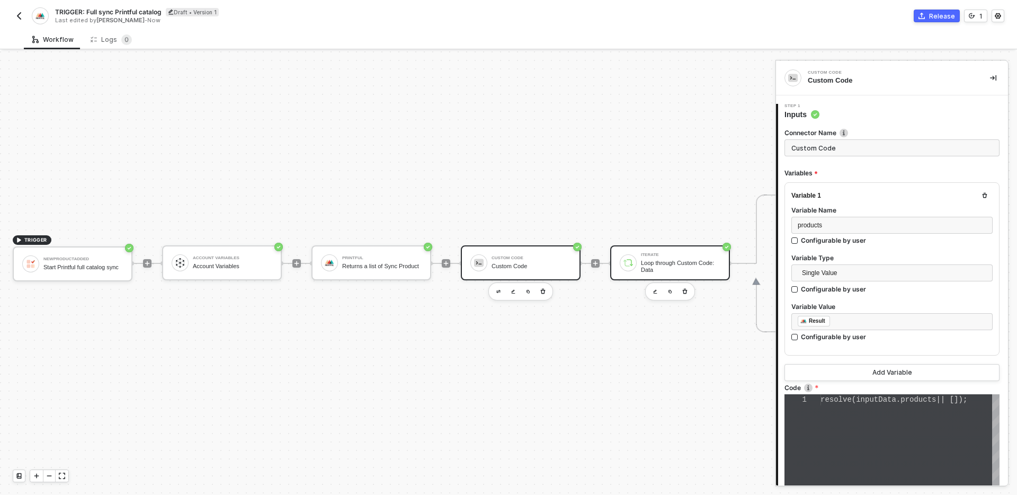
click at [663, 266] on div "Loop through Custom Code: Data" at bounding box center [680, 266] width 79 height 13
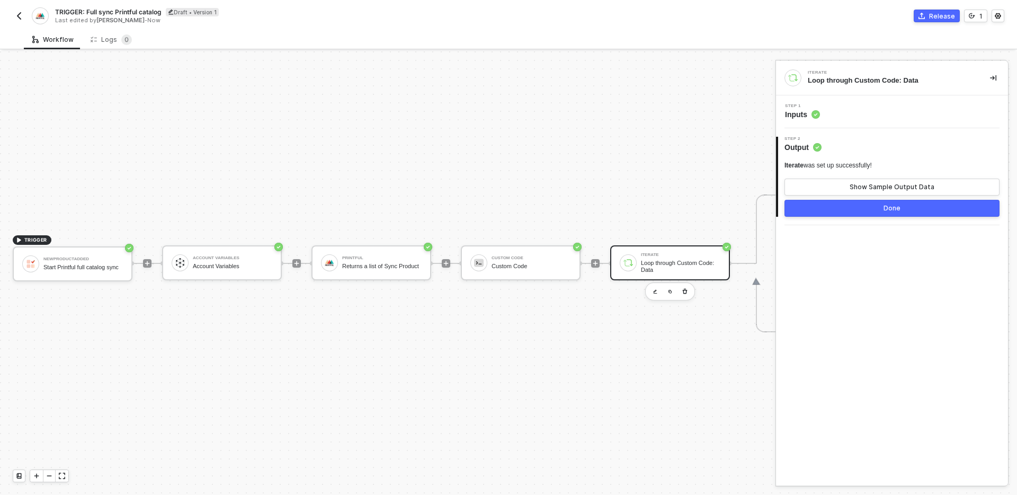
click at [882, 118] on div "Step 1 Inputs" at bounding box center [893, 112] width 229 height 16
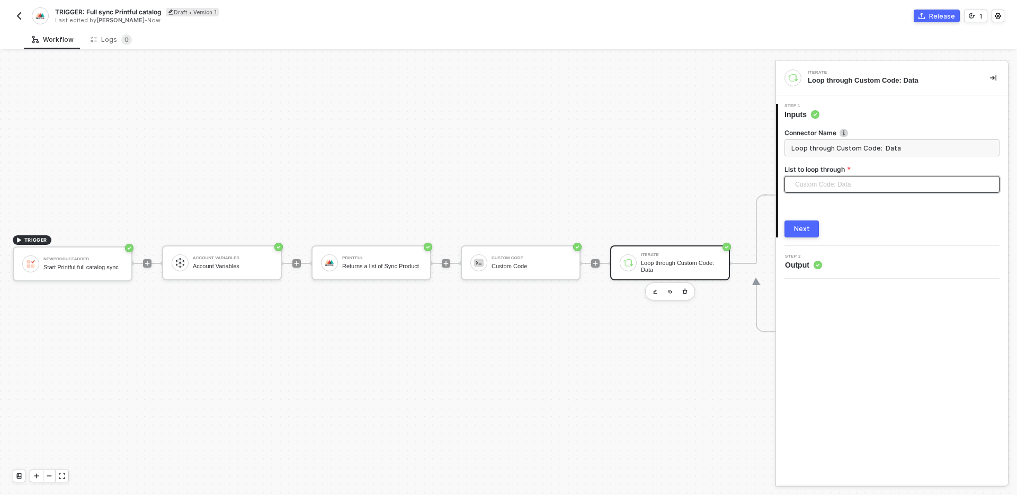
click at [866, 183] on span "Custom Code: Data" at bounding box center [894, 184] width 198 height 16
click at [853, 209] on div "Custom Code: Data" at bounding box center [892, 206] width 198 height 12
click at [862, 365] on div "Iterate Loop through Custom Code: Data 1 Step 1 Inputs Connector Name Loop thro…" at bounding box center [892, 273] width 232 height 424
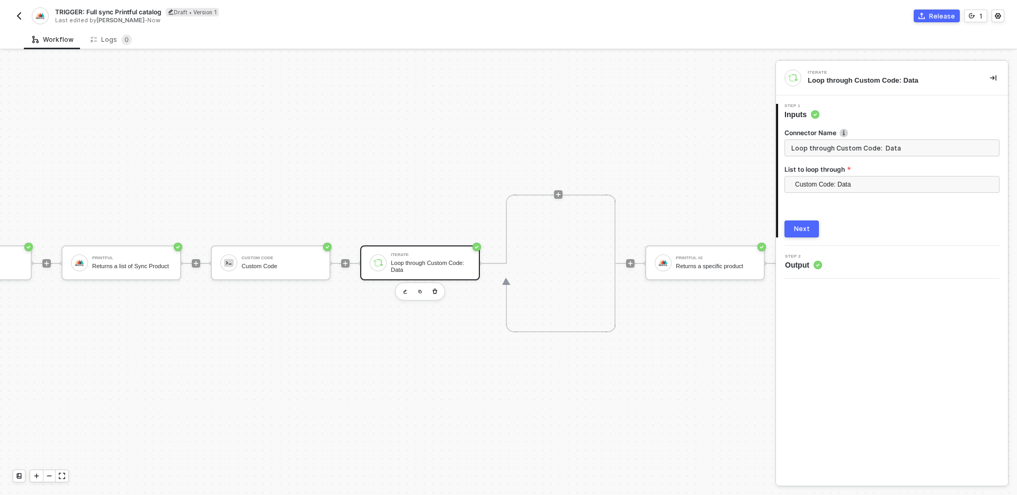
scroll to position [20, 237]
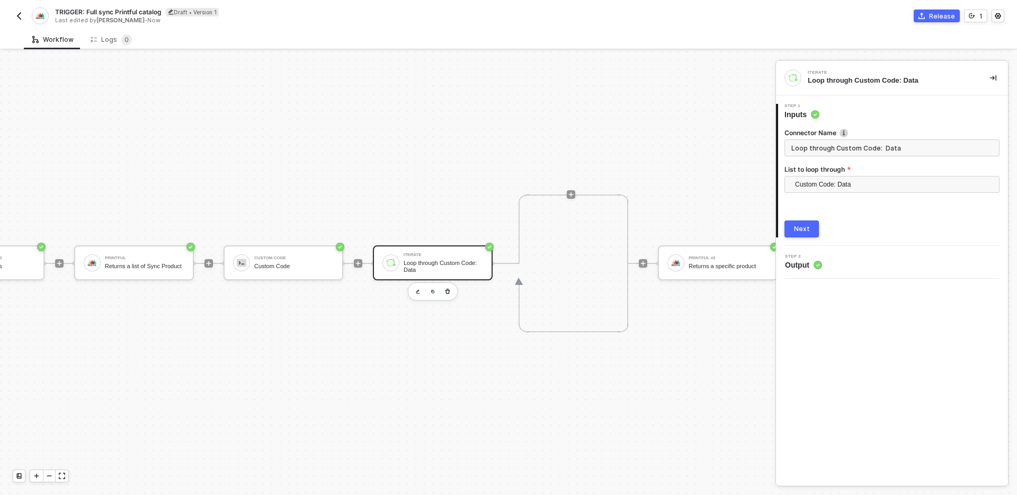
click at [466, 226] on div "TRIGGER NewProductAdded Start Printful full catalog sync Account Variables Acco…" at bounding box center [355, 263] width 1184 height 463
click at [803, 233] on div "Next" at bounding box center [802, 229] width 16 height 8
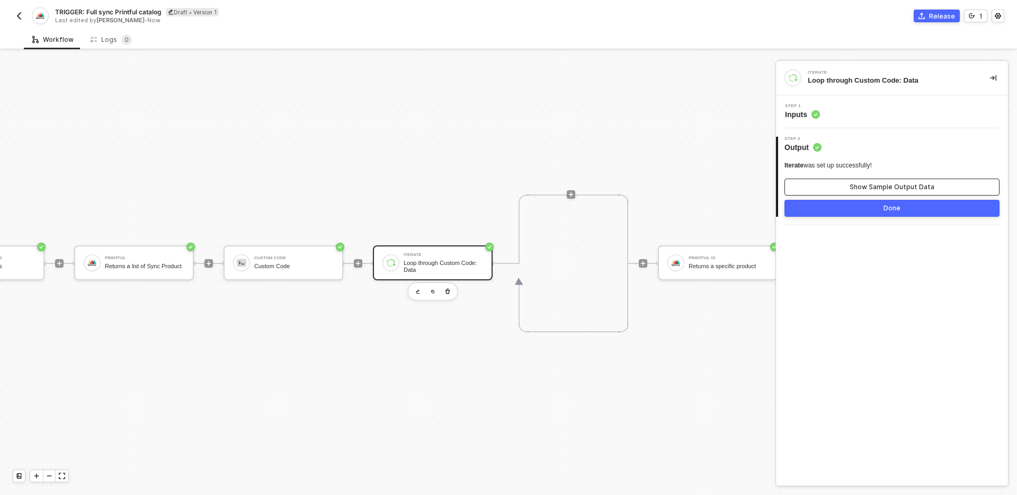
click at [851, 187] on button "Show Sample Output Data" at bounding box center [892, 187] width 215 height 17
click at [571, 473] on button "Overwrite Data" at bounding box center [547, 469] width 80 height 17
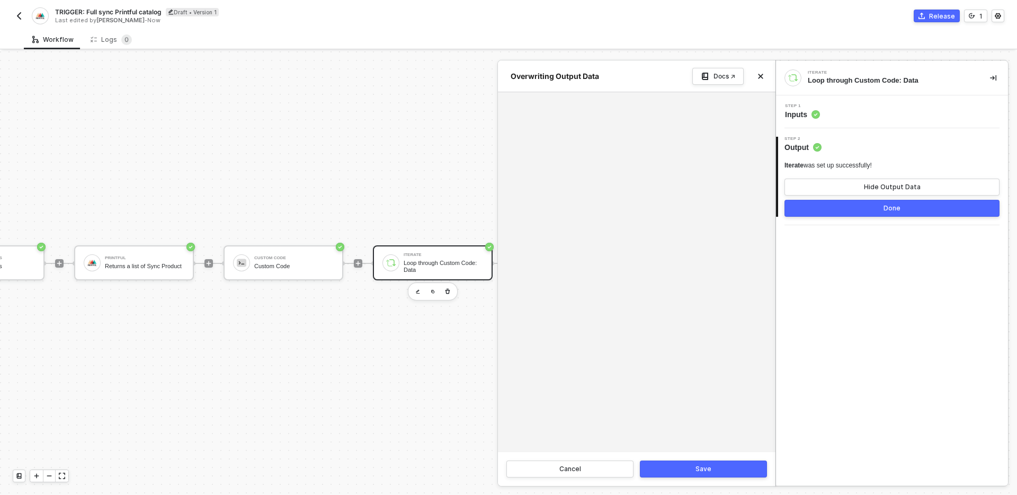
click at [574, 133] on div at bounding box center [637, 271] width 278 height 359
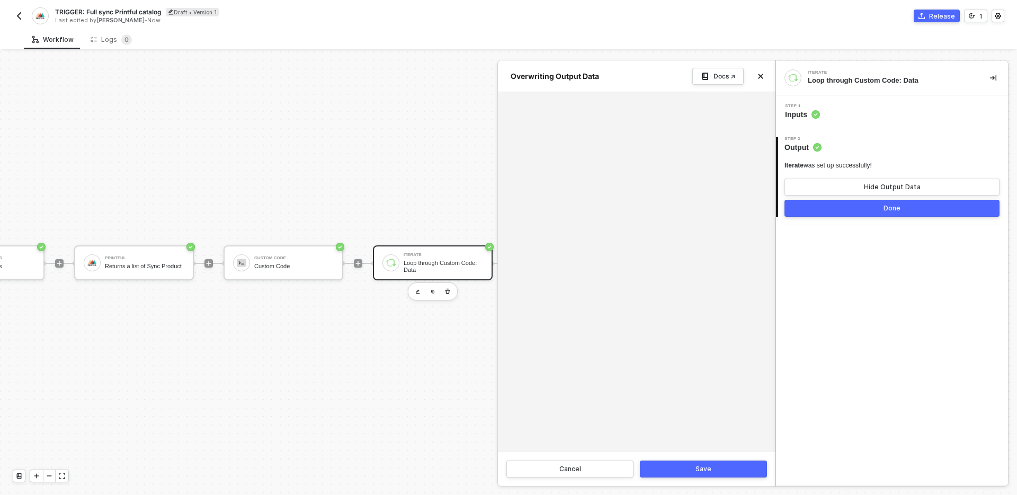
click at [574, 133] on div at bounding box center [637, 271] width 278 height 359
click at [622, 470] on button "Cancel" at bounding box center [570, 469] width 127 height 17
click at [760, 79] on icon "icon-close" at bounding box center [761, 76] width 6 height 6
click at [685, 162] on div "TRIGGER NewProductAdded Start Printful full catalog sync Account Variables Acco…" at bounding box center [355, 263] width 1184 height 463
click at [594, 410] on div "TRIGGER NewProductAdded Start Printful full catalog sync Account Variables Acco…" at bounding box center [355, 263] width 1184 height 463
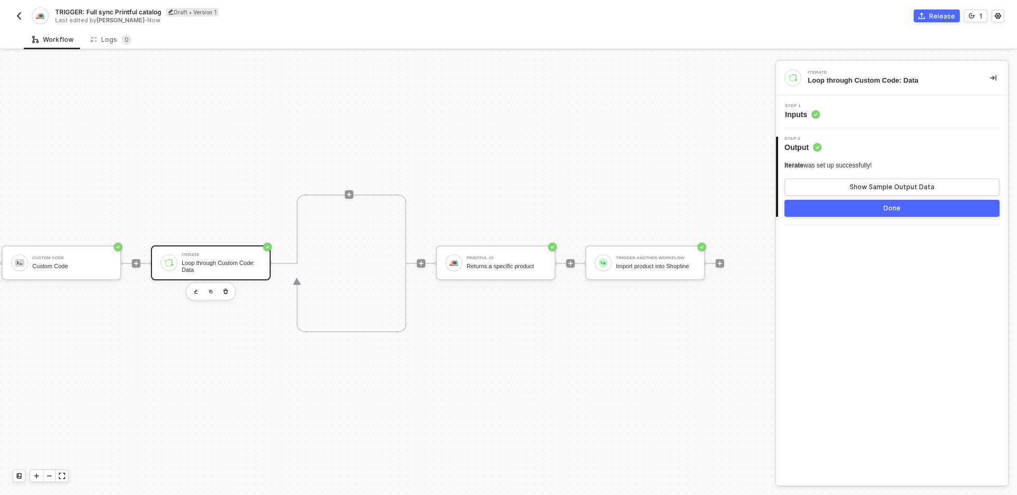
scroll to position [20, 474]
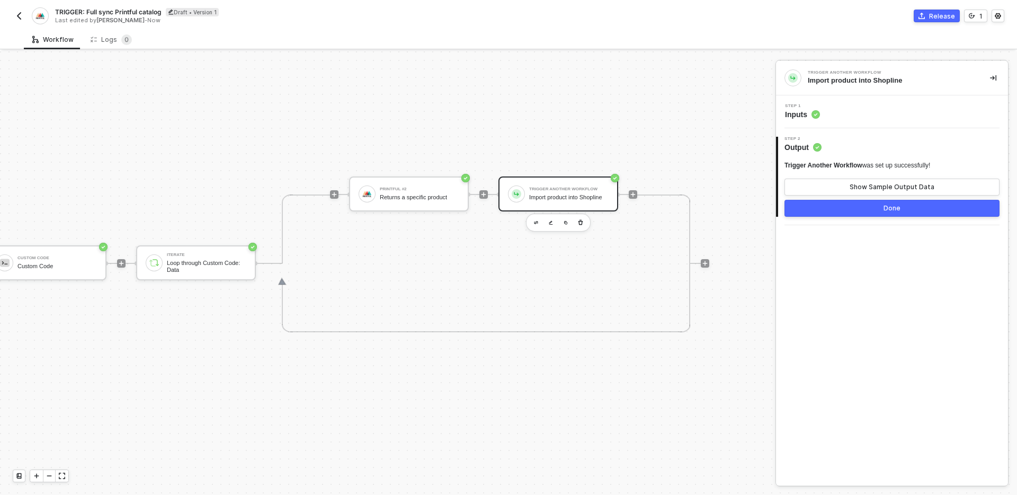
click at [528, 366] on div "TRIGGER NewProductAdded Start Printful full catalog sync Account Variables Acco…" at bounding box center [118, 263] width 1184 height 463
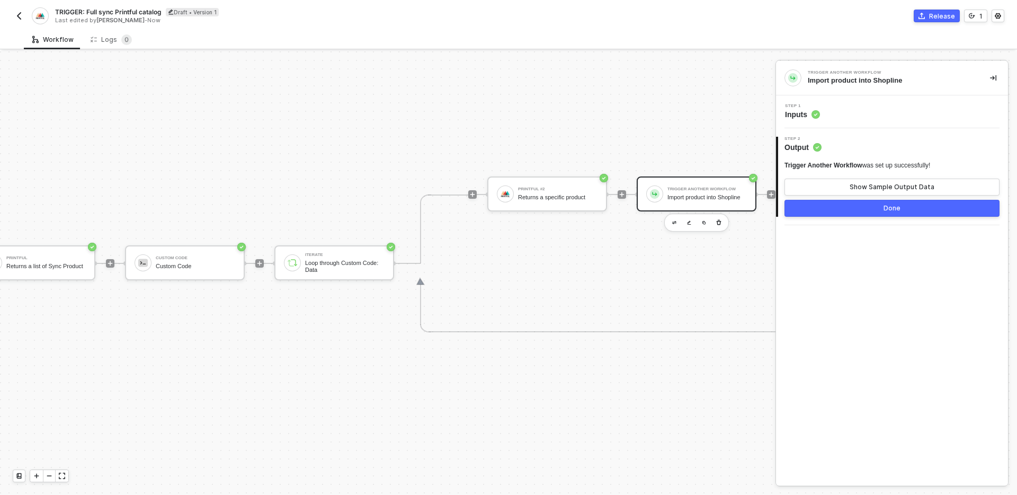
scroll to position [20, 303]
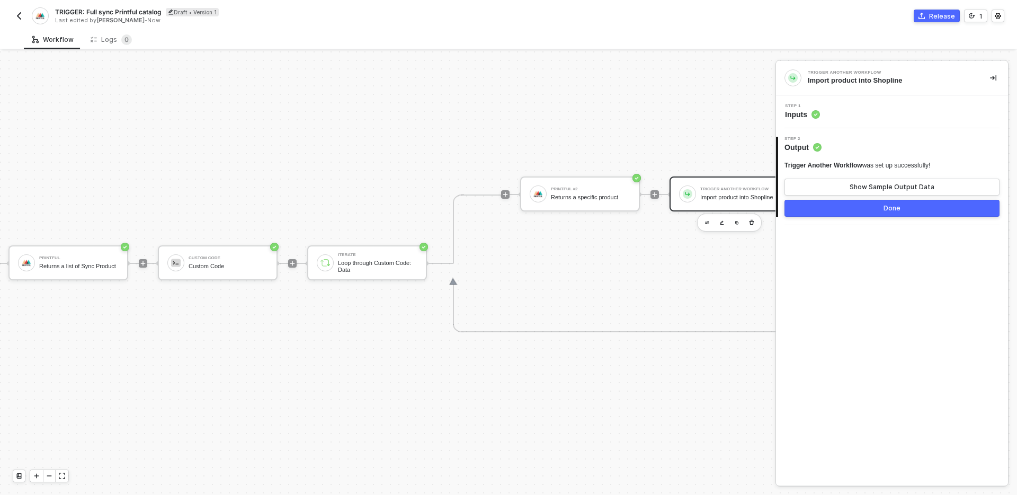
click at [333, 320] on div "TRIGGER NewProductAdded Start Printful full catalog sync Account Variables Acco…" at bounding box center [289, 263] width 1184 height 463
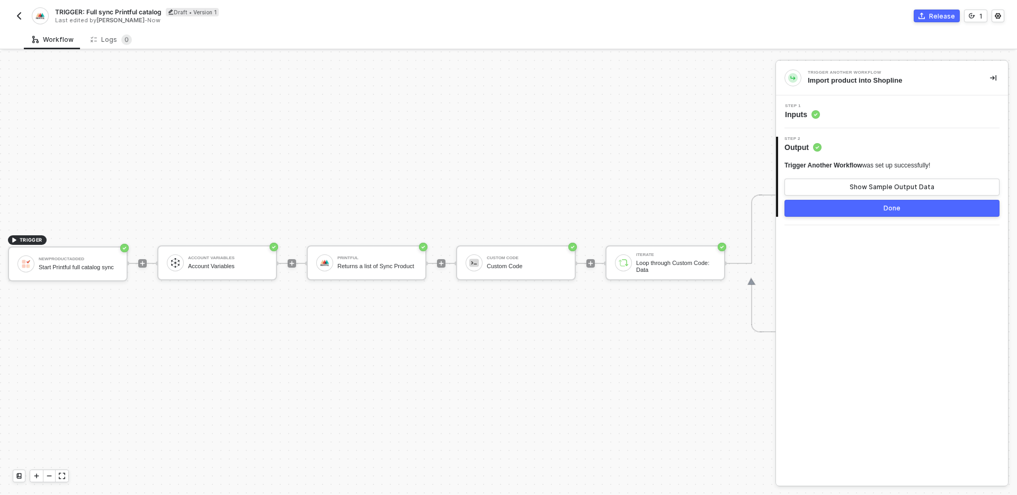
scroll to position [20, 0]
click at [568, 341] on div "TRIGGER NewProductAdded Start Printful full catalog sync Account Variables Acco…" at bounding box center [592, 263] width 1184 height 463
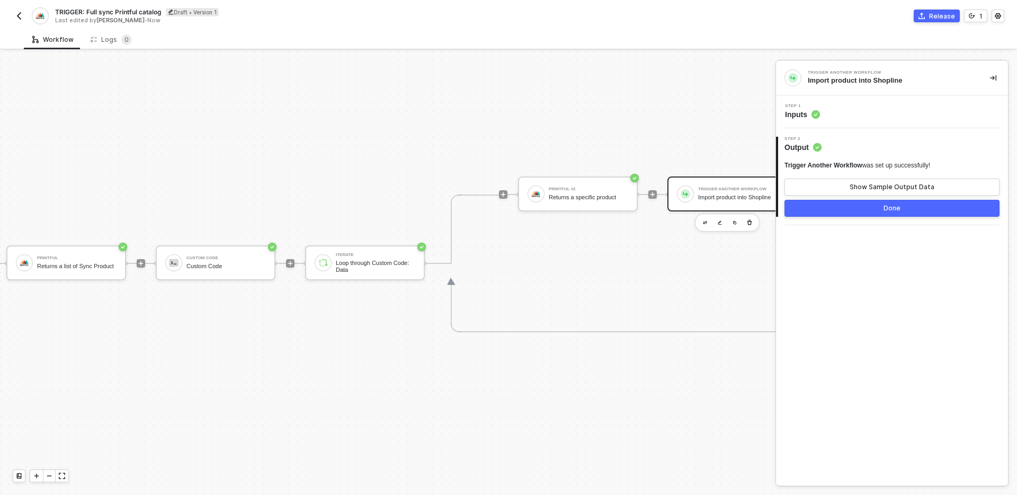
scroll to position [20, 391]
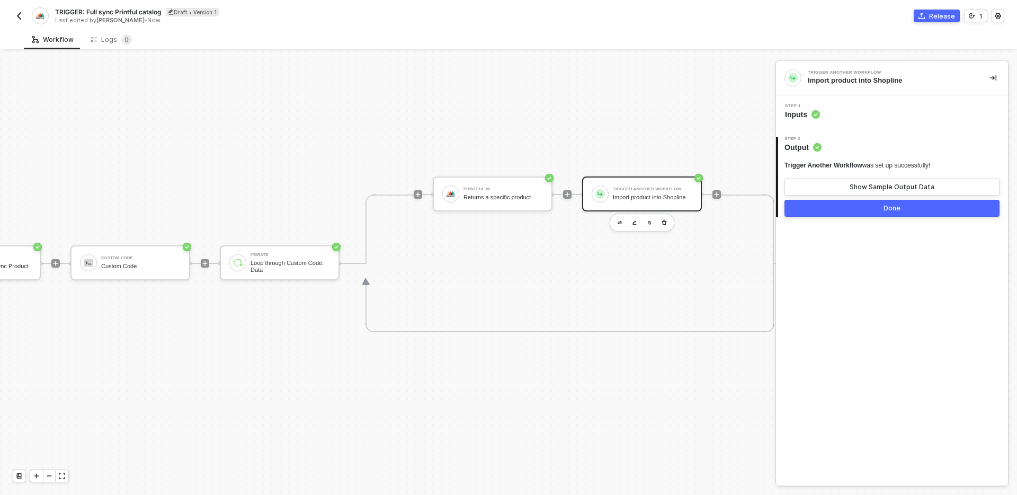
click at [568, 341] on div "TRIGGER NewProductAdded Start Printful full catalog sync Account Variables Acco…" at bounding box center [201, 263] width 1184 height 463
click at [563, 276] on div "Printful #2 Returns a specific product Trigger Another Workflow Import product …" at bounding box center [567, 263] width 307 height 138
click at [563, 283] on div "Printful #2 Returns a specific product Trigger Another Workflow Import product …" at bounding box center [567, 263] width 307 height 138
click at [563, 285] on div "Printful #2 Returns a specific product Trigger Another Workflow Import product …" at bounding box center [567, 263] width 307 height 138
